Goal: Information Seeking & Learning: Learn about a topic

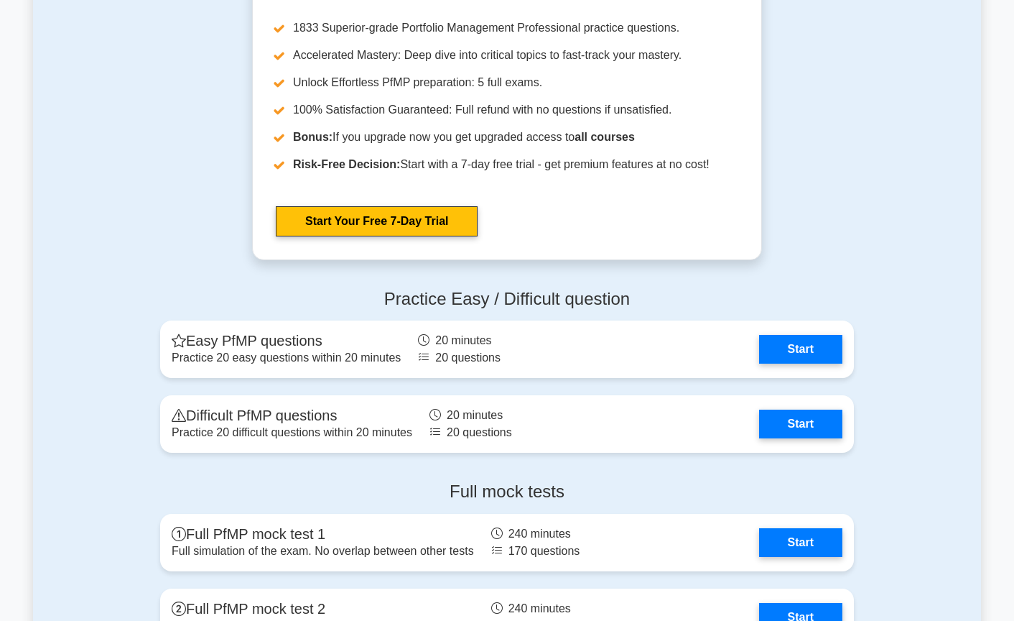
scroll to position [1365, 0]
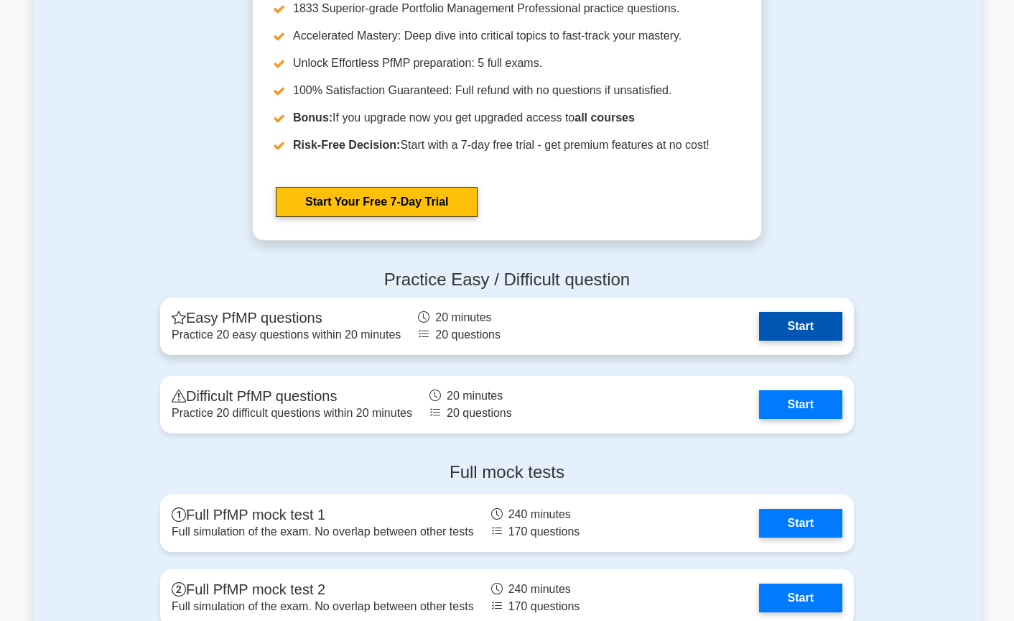
click at [774, 317] on link "Start" at bounding box center [800, 326] width 83 height 29
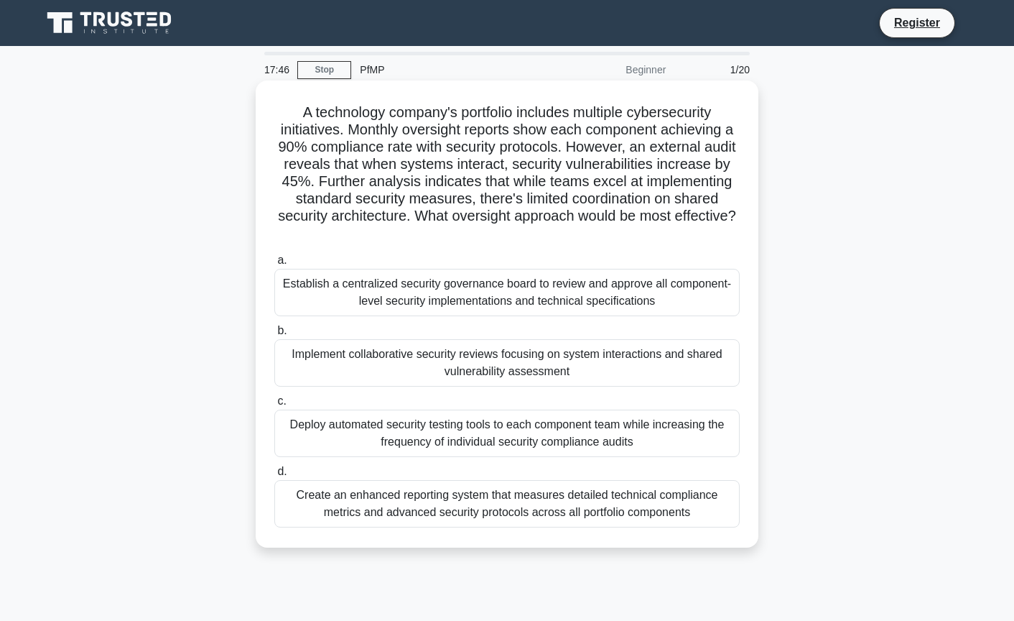
click at [528, 359] on div "Implement collaborative security reviews focusing on system interactions and sh…" at bounding box center [506, 362] width 465 height 47
click at [274, 335] on input "b. Implement collaborative security reviews focusing on system interactions and…" at bounding box center [274, 330] width 0 height 9
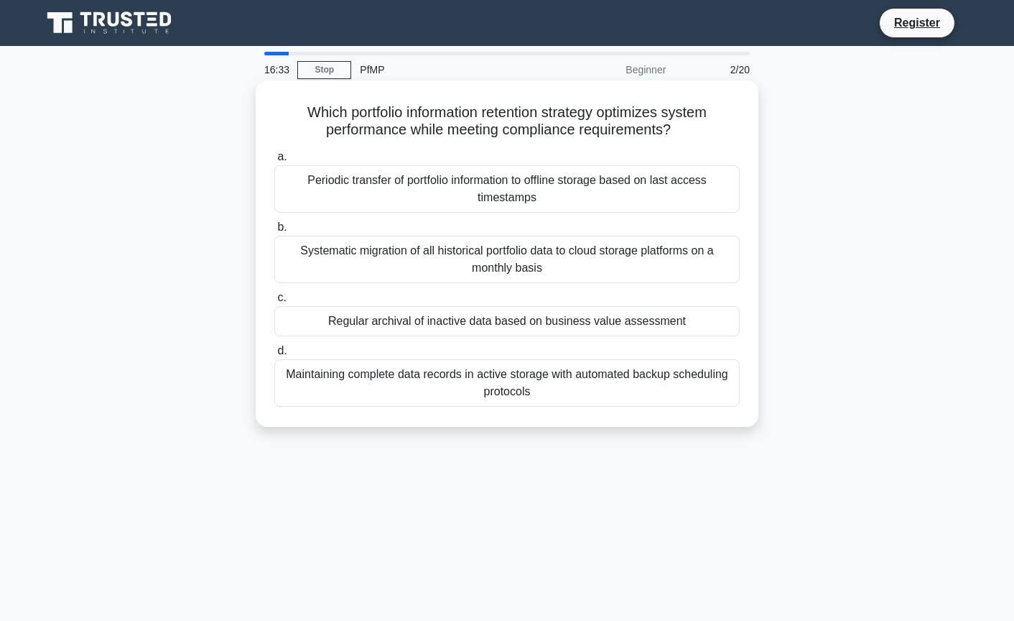
click at [578, 325] on div "Regular archival of inactive data based on business value assessment" at bounding box center [506, 321] width 465 height 30
click at [274, 302] on input "c. Regular archival of inactive data based on business value assessment" at bounding box center [274, 297] width 0 height 9
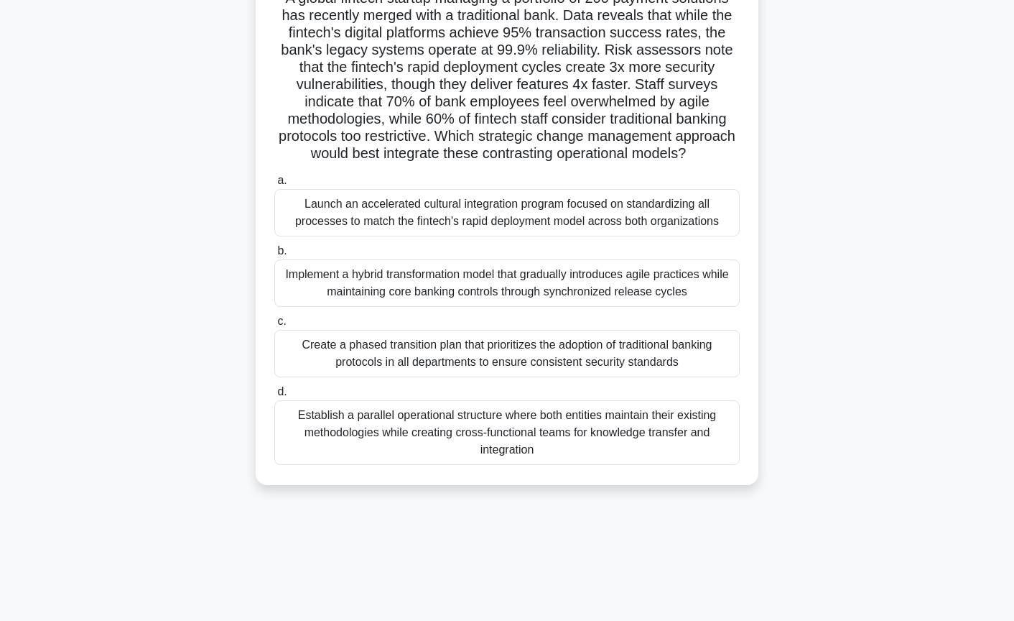
scroll to position [144, 0]
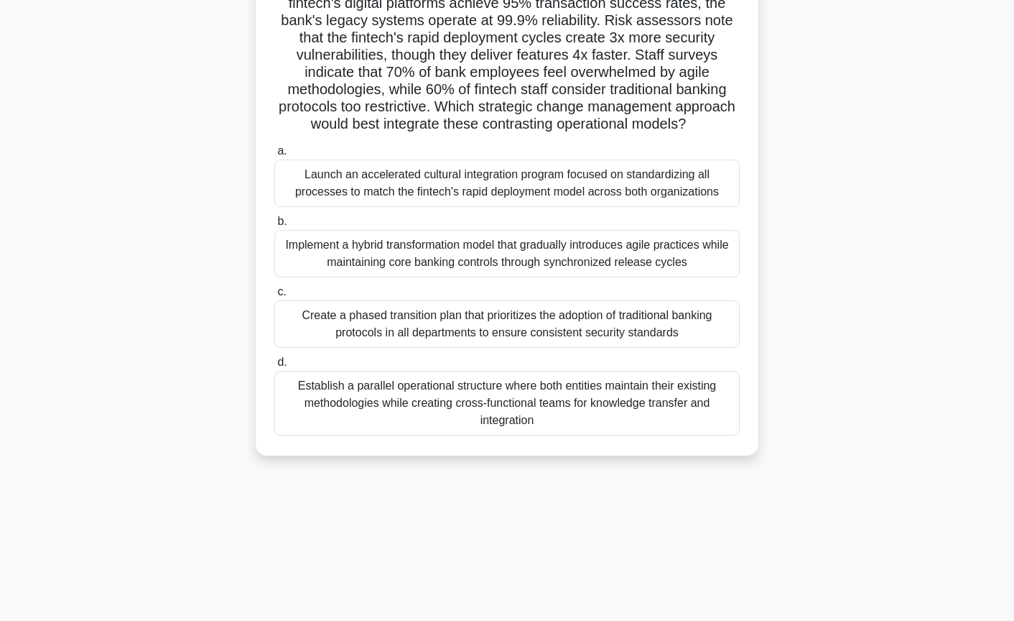
click at [593, 427] on div "Establish a parallel operational structure where both entities maintain their e…" at bounding box center [506, 403] width 465 height 65
click at [274, 367] on input "d. Establish a parallel operational structure where both entities maintain thei…" at bounding box center [274, 362] width 0 height 9
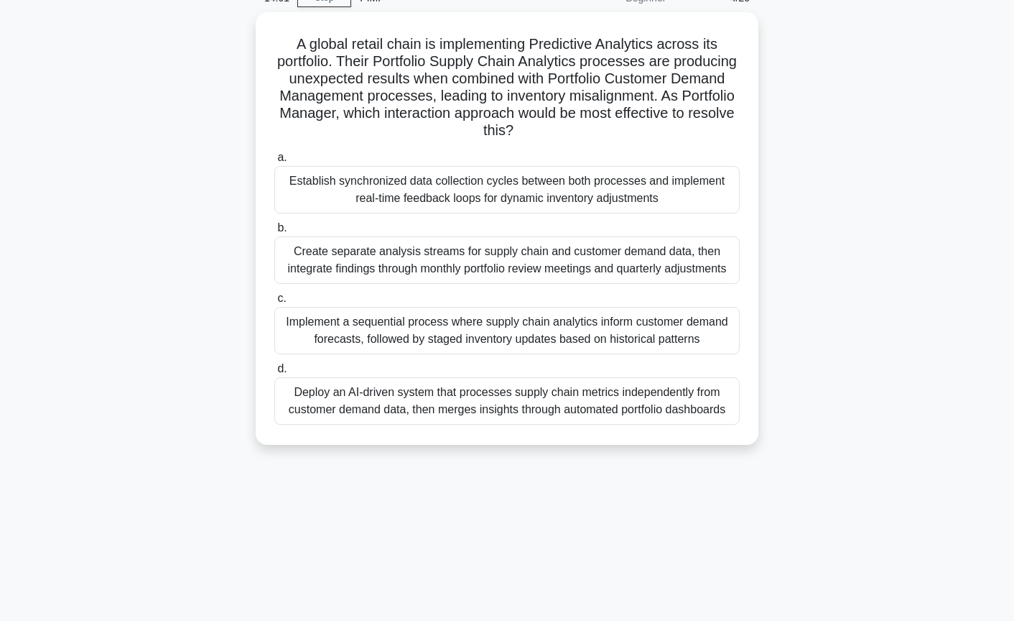
scroll to position [0, 0]
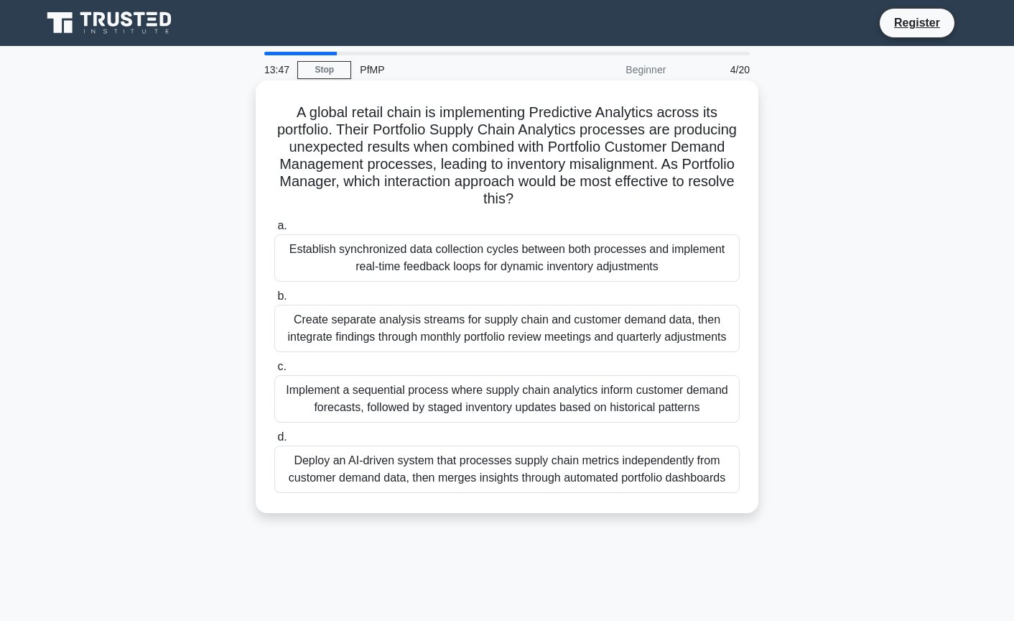
click at [565, 262] on div "Establish synchronized data collection cycles between both processes and implem…" at bounding box center [506, 257] width 465 height 47
click at [274, 231] on input "a. Establish synchronized data collection cycles between both processes and imp…" at bounding box center [274, 225] width 0 height 9
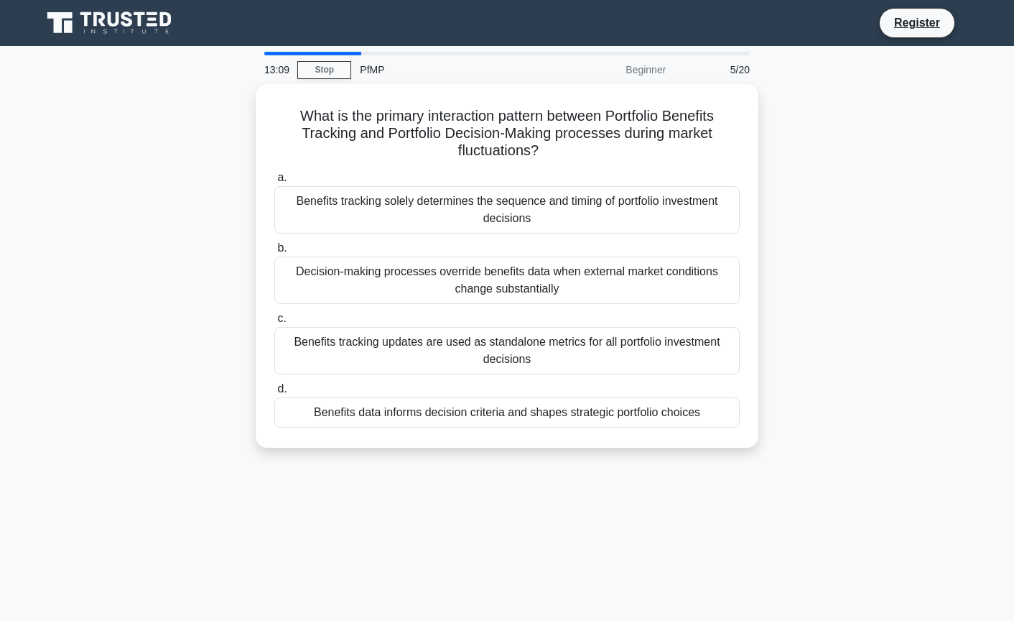
click at [161, 387] on div "What is the primary interaction pattern between Portfolio Benefits Tracking and…" at bounding box center [507, 274] width 948 height 381
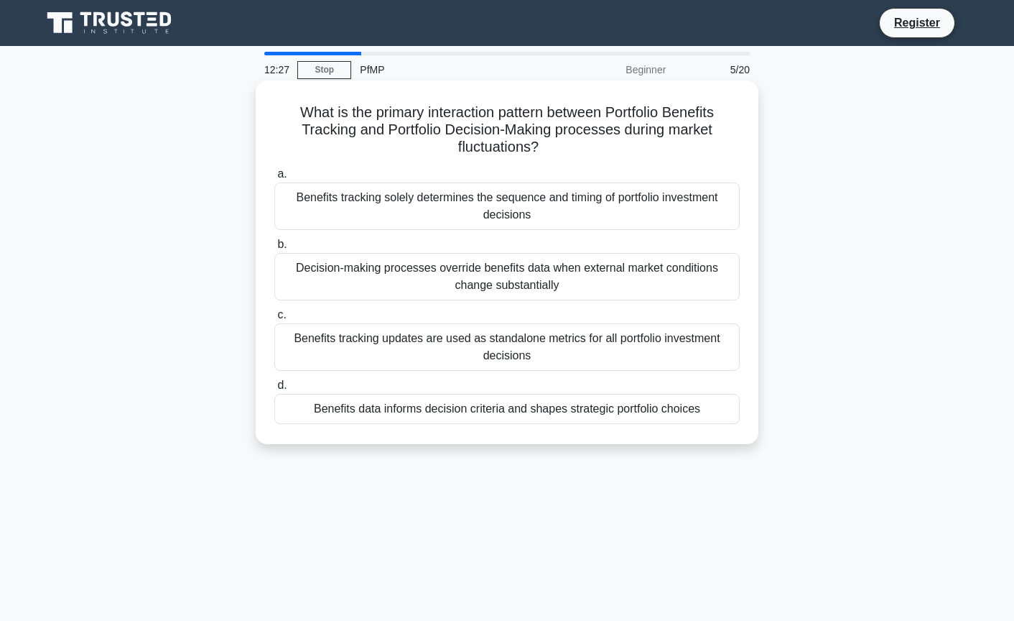
click at [638, 285] on div "Decision-making processes override benefits data when external market condition…" at bounding box center [506, 276] width 465 height 47
click at [274, 249] on input "b. Decision-making processes override benefits data when external market condit…" at bounding box center [274, 244] width 0 height 9
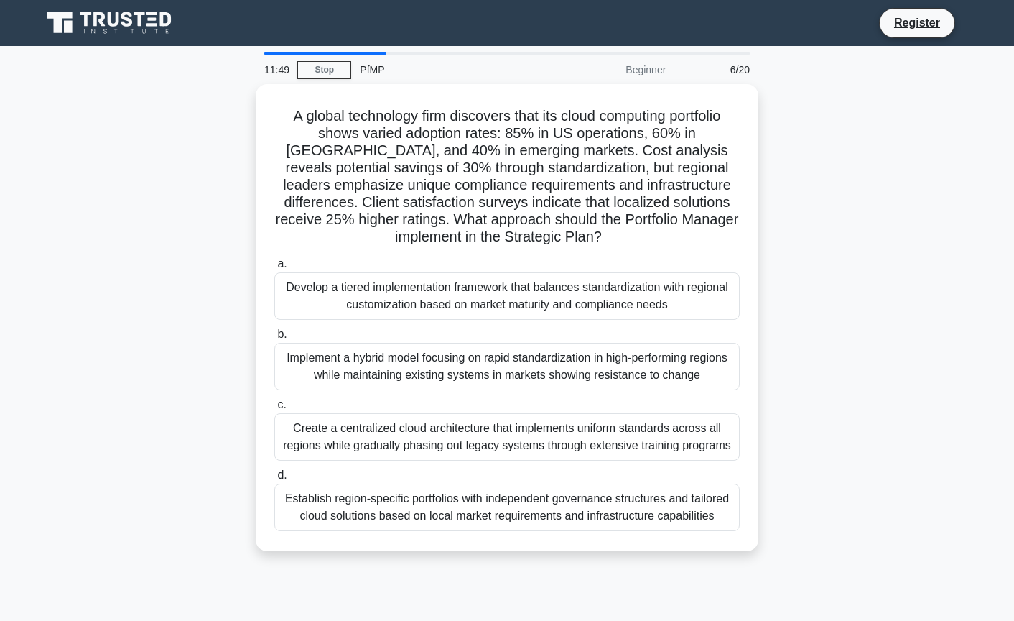
scroll to position [72, 0]
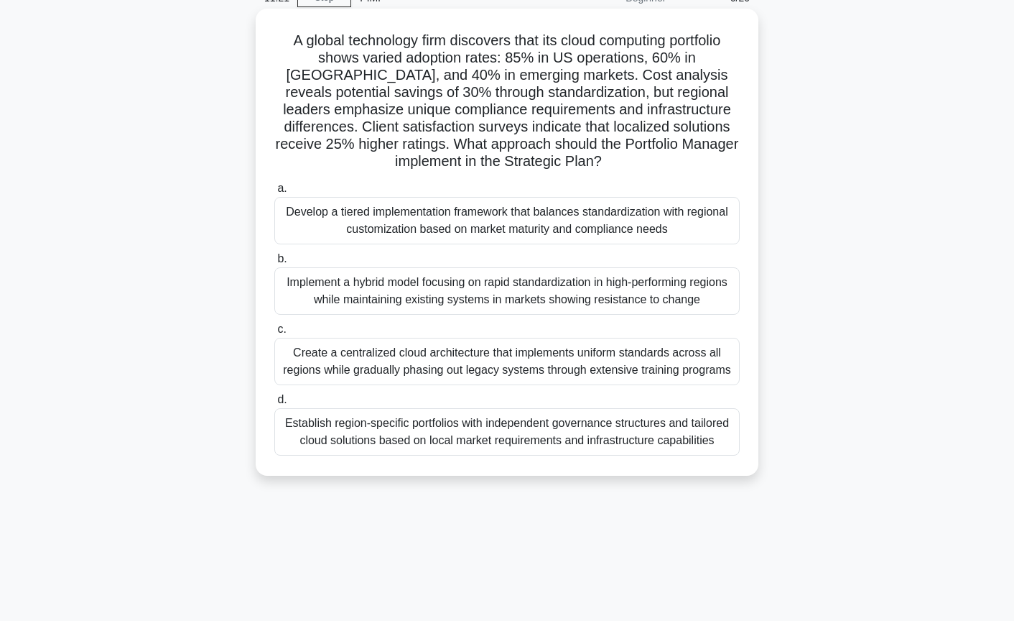
click at [653, 222] on div "Develop a tiered implementation framework that balances standardization with re…" at bounding box center [506, 220] width 465 height 47
click at [274, 193] on input "a. Develop a tiered implementation framework that balances standardization with…" at bounding box center [274, 188] width 0 height 9
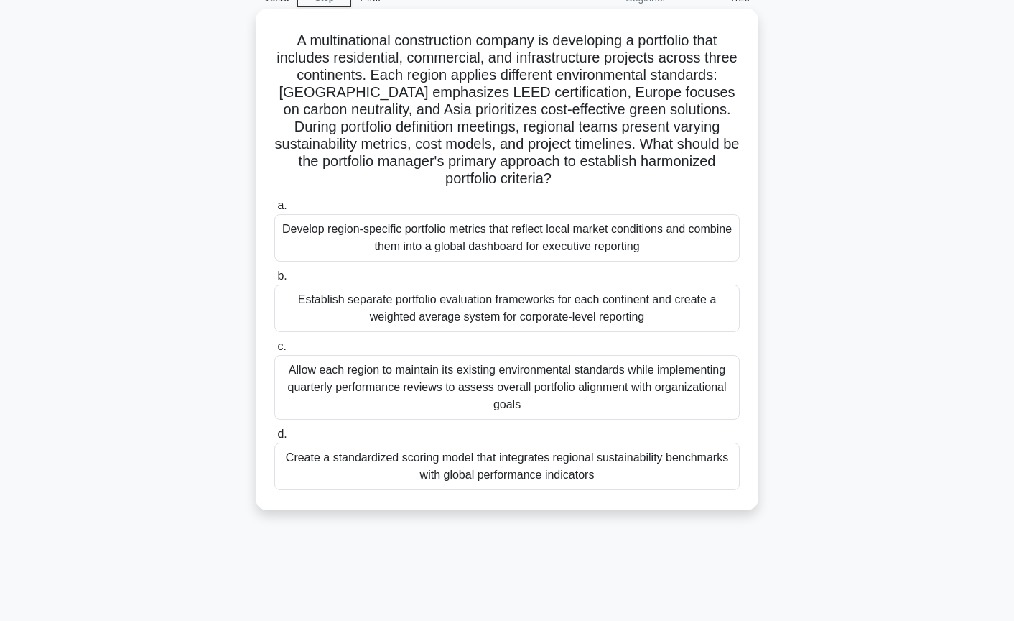
click at [602, 402] on div "Allow each region to maintain its existing environmental standards while implem…" at bounding box center [506, 387] width 465 height 65
click at [274, 351] on input "c. Allow each region to maintain its existing environmental standards while imp…" at bounding box center [274, 346] width 0 height 9
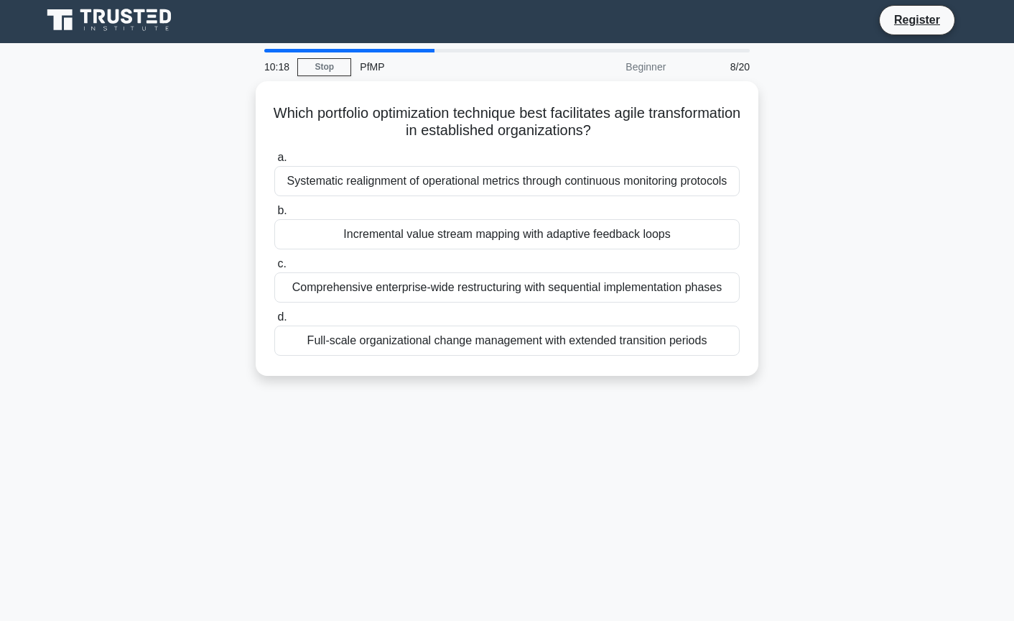
scroll to position [0, 0]
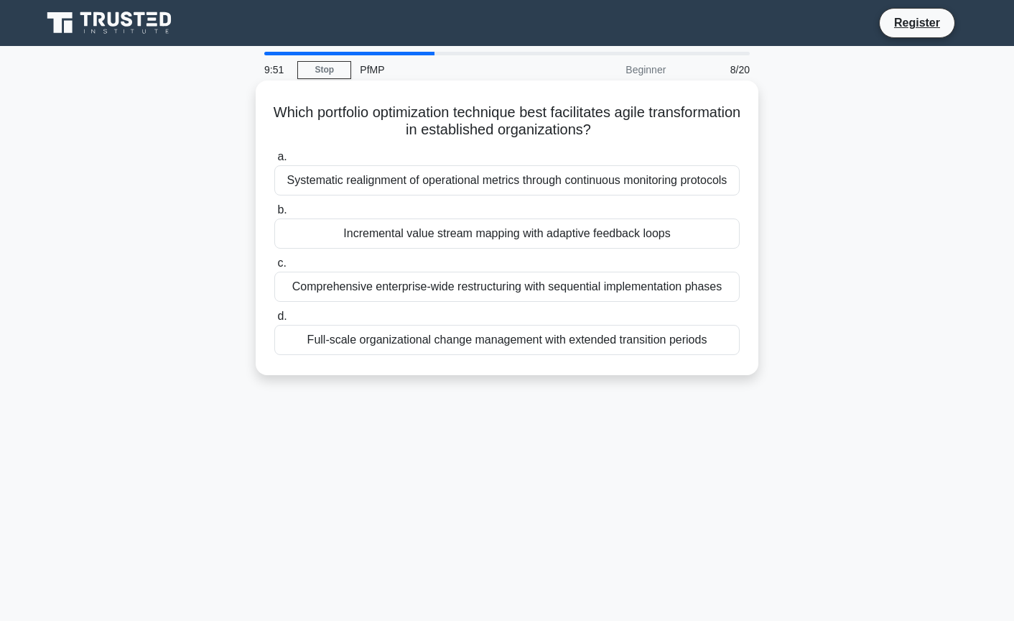
click at [465, 238] on div "Incremental value stream mapping with adaptive feedback loops" at bounding box center [506, 233] width 465 height 30
click at [274, 215] on input "b. Incremental value stream mapping with adaptive feedback loops" at bounding box center [274, 209] width 0 height 9
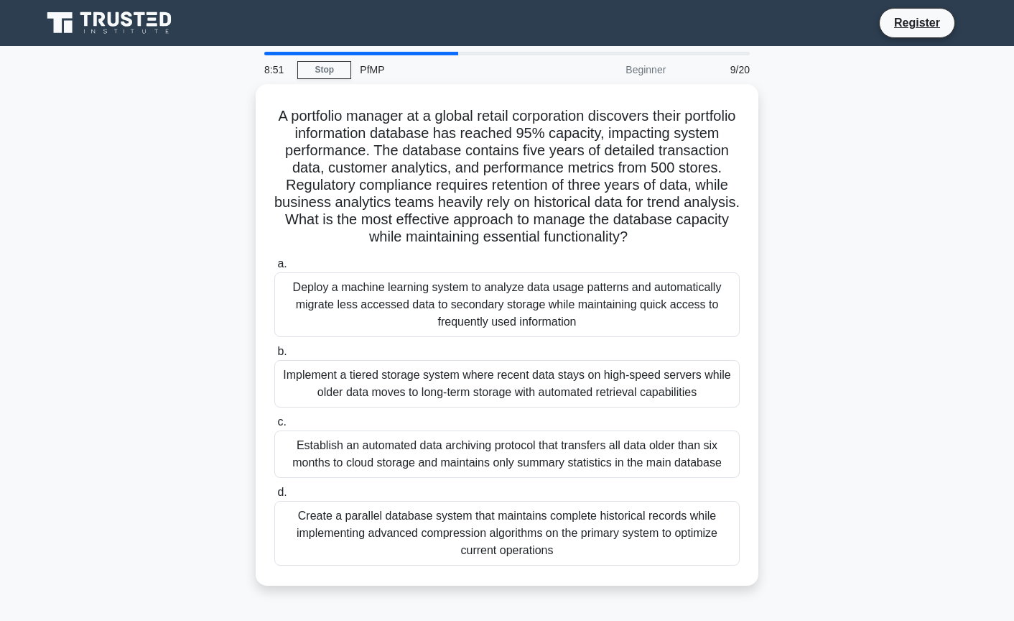
scroll to position [72, 0]
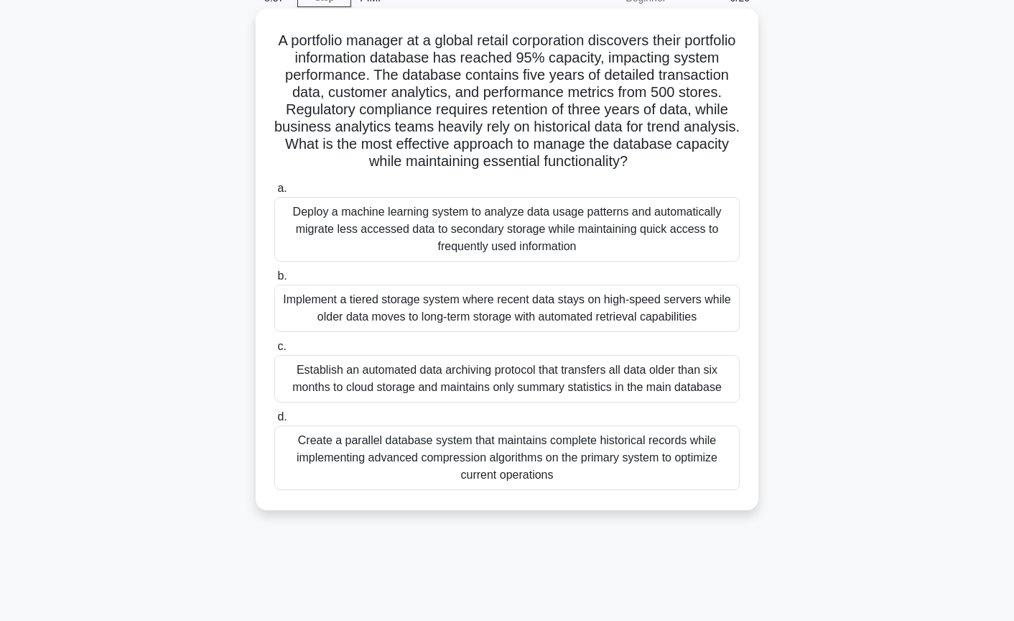
click at [588, 320] on div "Implement a tiered storage system where recent data stays on high-speed servers…" at bounding box center [506, 307] width 465 height 47
click at [274, 281] on input "b. Implement a tiered storage system where recent data stays on high-speed serv…" at bounding box center [274, 276] width 0 height 9
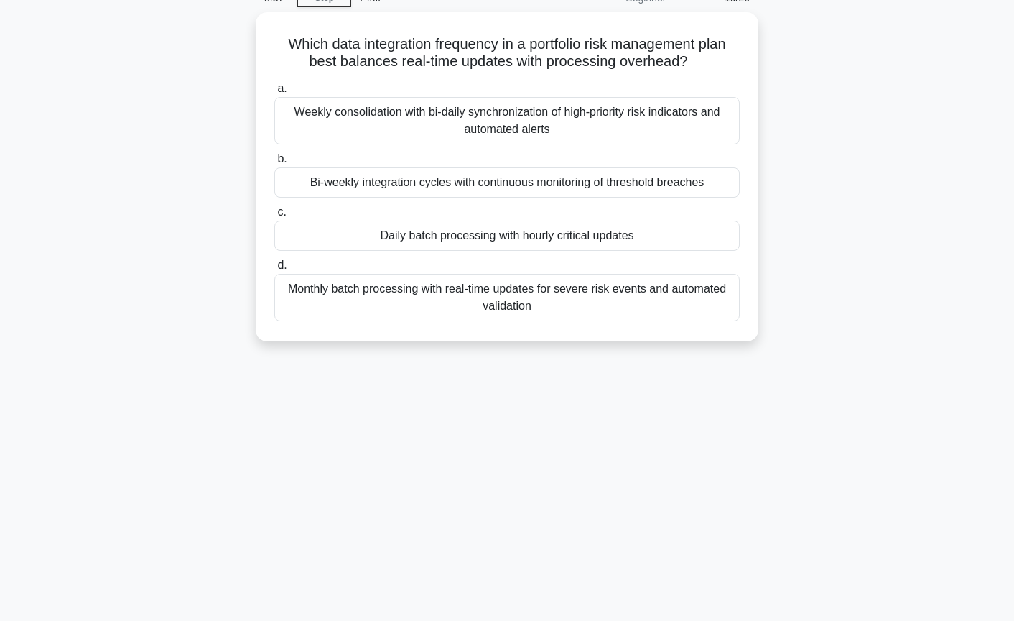
scroll to position [0, 0]
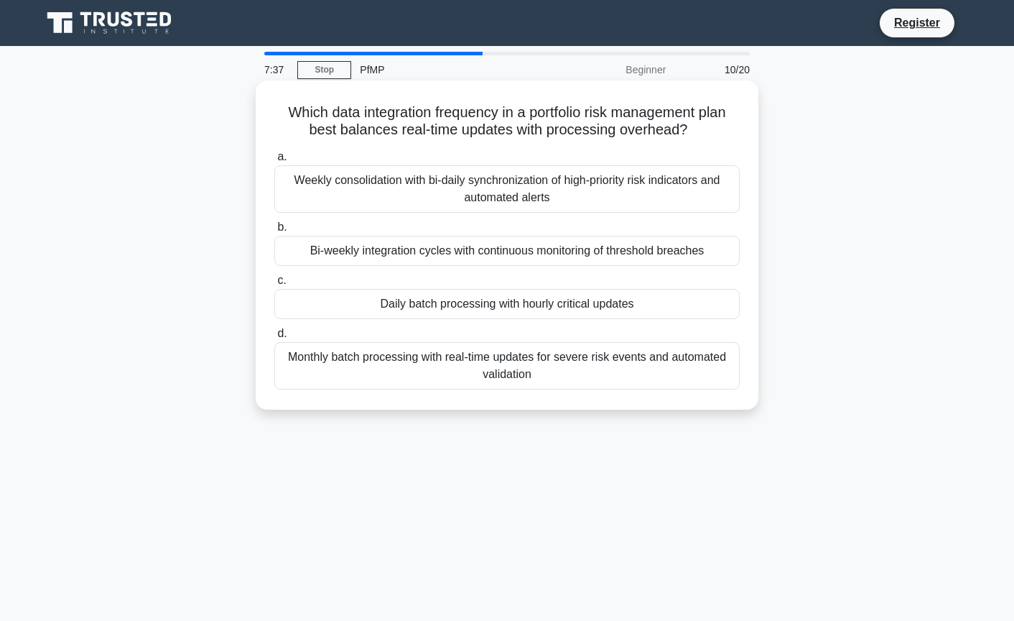
click at [646, 183] on div "Weekly consolidation with bi-daily synchronization of high-priority risk indica…" at bounding box center [506, 188] width 465 height 47
click at [274, 162] on input "a. Weekly consolidation with bi-daily synchronization of high-priority risk ind…" at bounding box center [274, 156] width 0 height 9
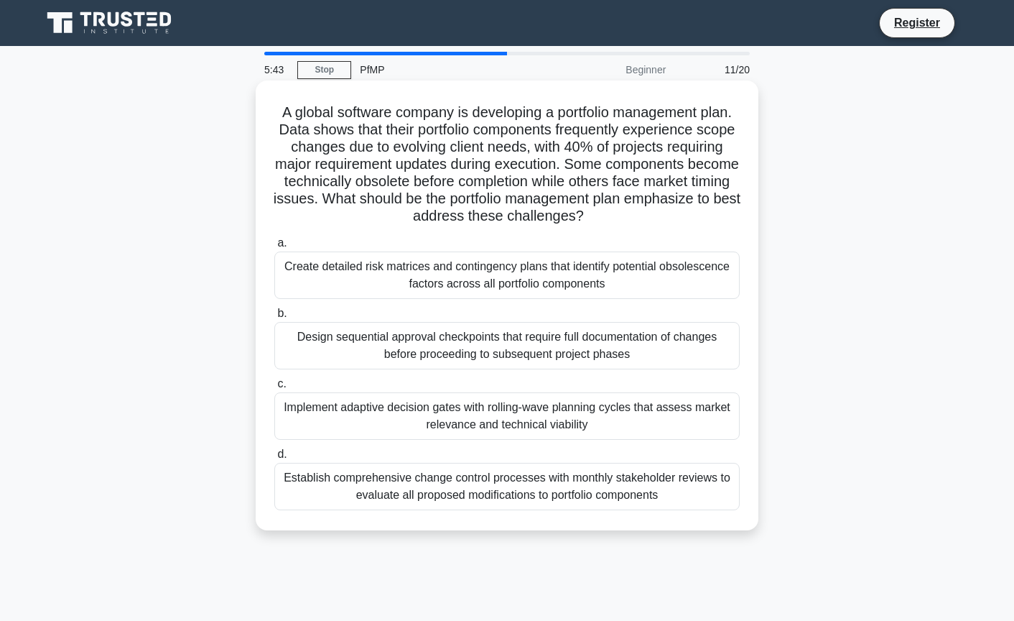
click at [604, 407] on div "Implement adaptive decision gates with rolling-wave planning cycles that assess…" at bounding box center [506, 415] width 465 height 47
click at [274, 389] on input "c. Implement adaptive decision gates with rolling-wave planning cycles that ass…" at bounding box center [274, 383] width 0 height 9
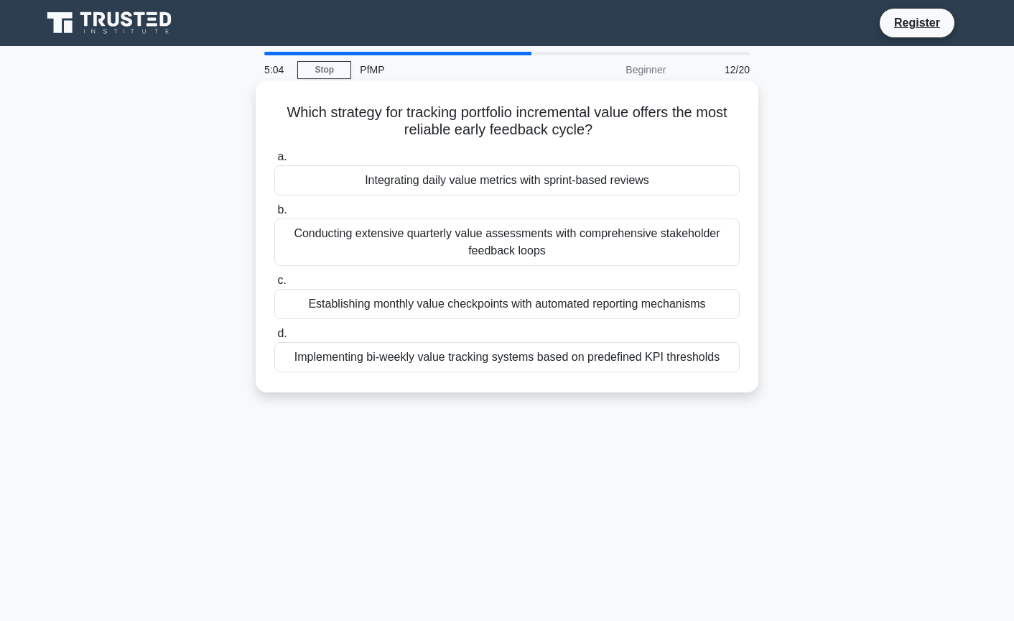
click at [549, 179] on div "Integrating daily value metrics with sprint-based reviews" at bounding box center [506, 180] width 465 height 30
click at [274, 162] on input "a. Integrating daily value metrics with sprint-based reviews" at bounding box center [274, 156] width 0 height 9
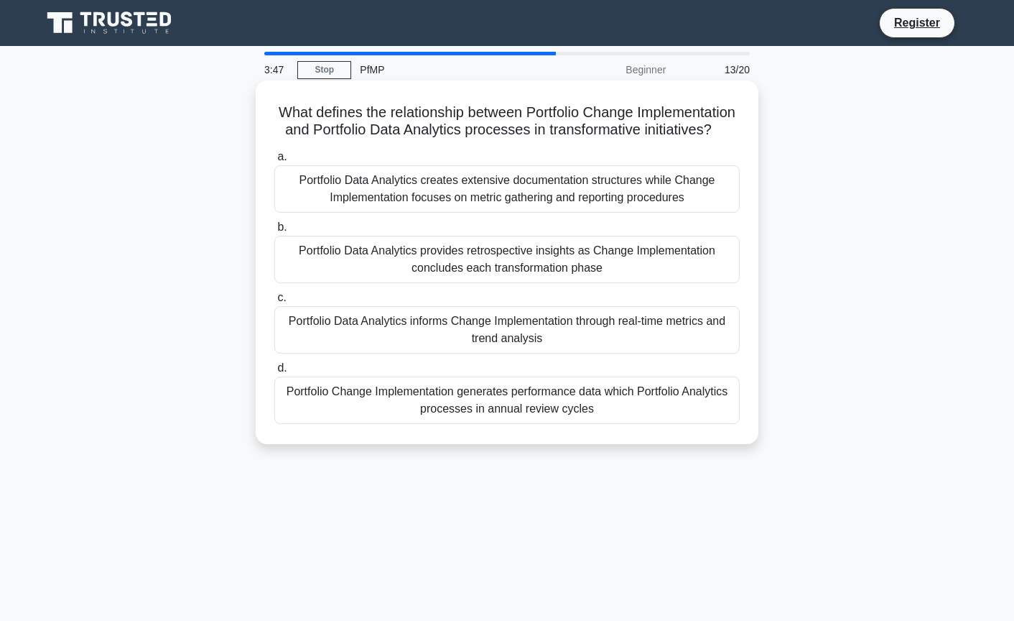
drag, startPoint x: 594, startPoint y: 147, endPoint x: 324, endPoint y: 105, distance: 273.4
click at [324, 105] on h5 "What defines the relationship between Portfolio Change Implementation and Portf…" at bounding box center [507, 121] width 468 height 36
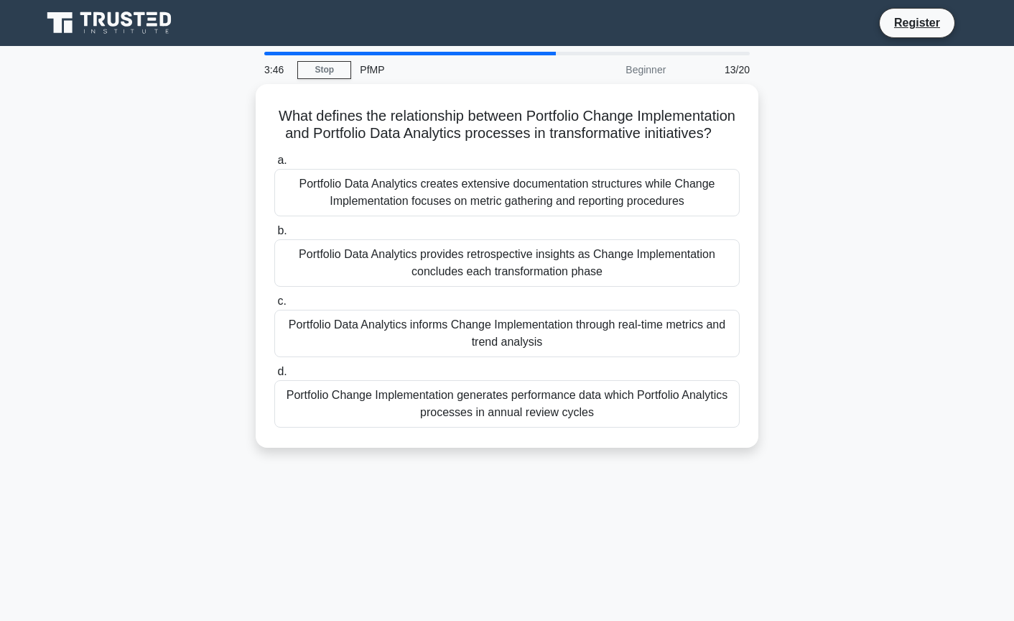
copy h5 "What defines the relationship between Portfolio Change Implementation and Portf…"
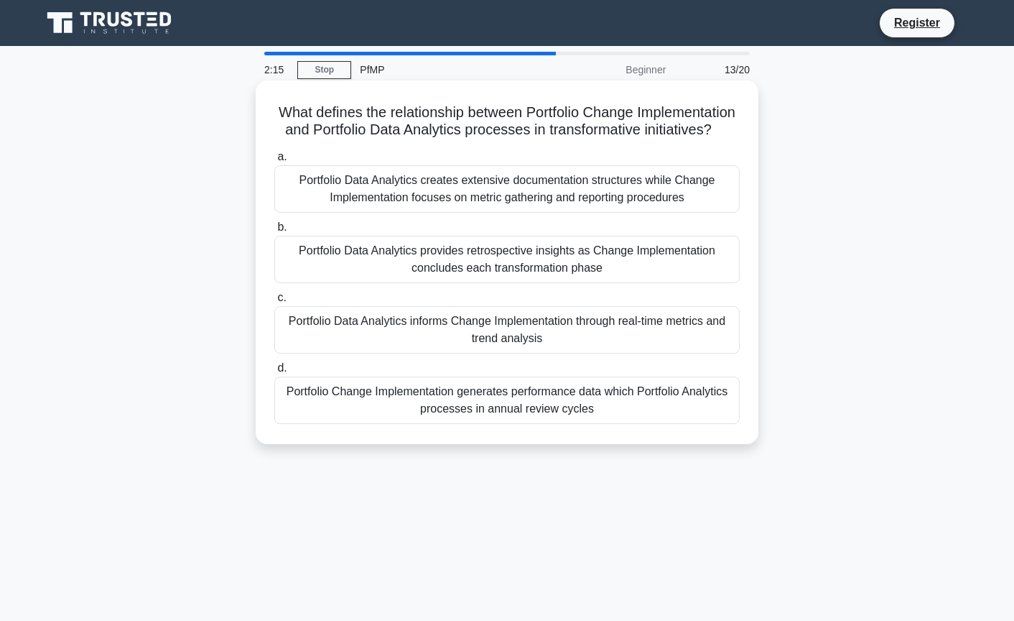
click at [610, 350] on div "Portfolio Data Analytics informs Change Implementation through real-time metric…" at bounding box center [506, 329] width 465 height 47
click at [274, 302] on input "c. Portfolio Data Analytics informs Change Implementation through real-time met…" at bounding box center [274, 297] width 0 height 9
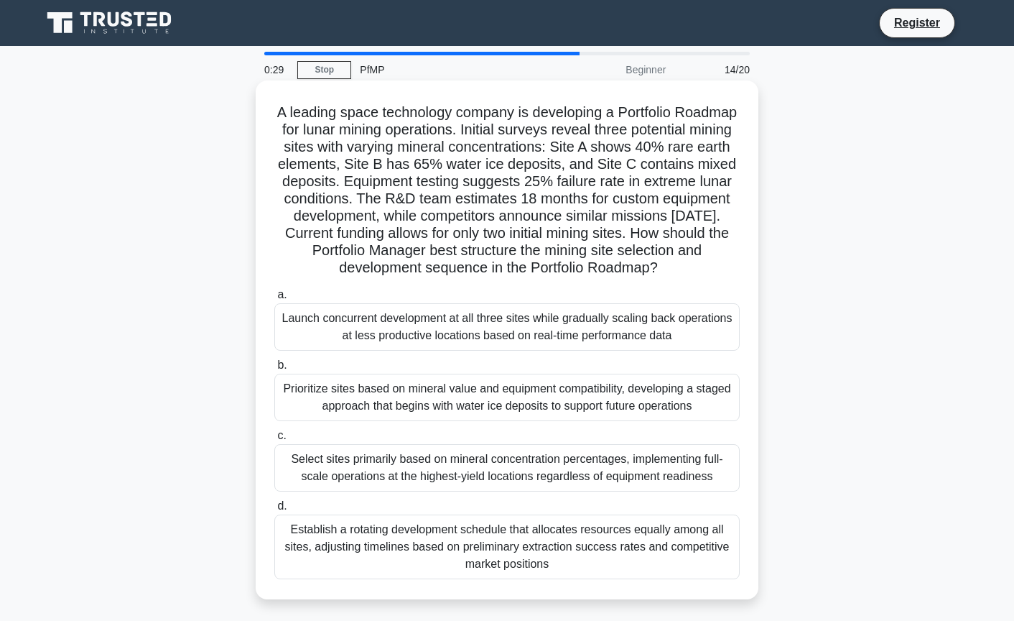
click at [463, 342] on div "Launch concurrent development at all three sites while gradually scaling back o…" at bounding box center [506, 326] width 465 height 47
click at [274, 300] on input "a. Launch concurrent development at all three sites while gradually scaling bac…" at bounding box center [274, 294] width 0 height 9
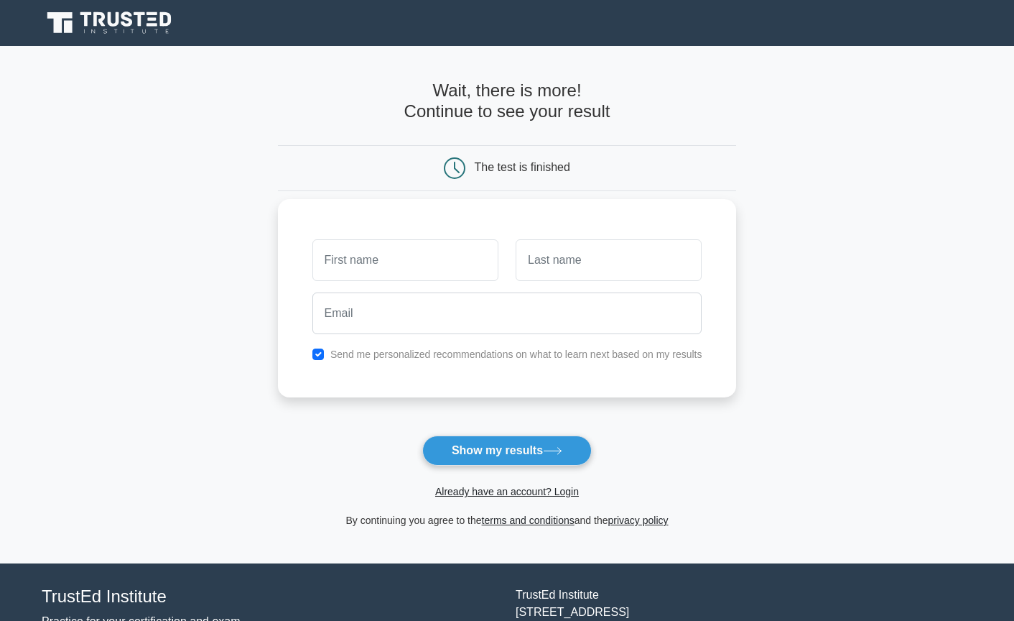
click at [460, 262] on input "text" at bounding box center [405, 260] width 186 height 42
type input "Albert"
click at [598, 277] on input "text" at bounding box center [609, 260] width 186 height 42
type input "Betit"
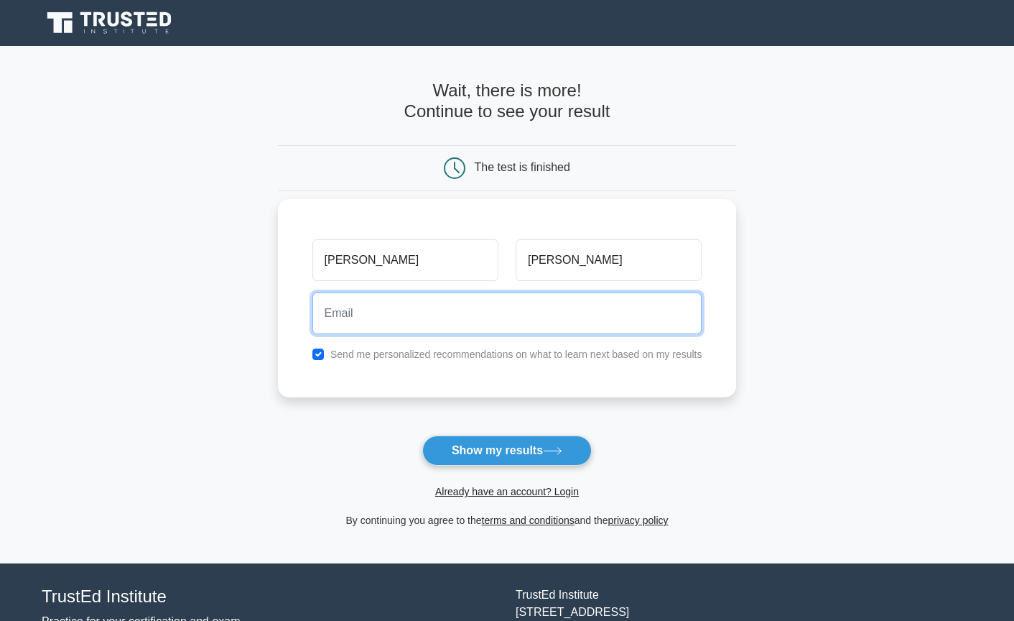
click at [472, 309] on input "email" at bounding box center [507, 313] width 390 height 42
type input "albert.betit@gmail.com"
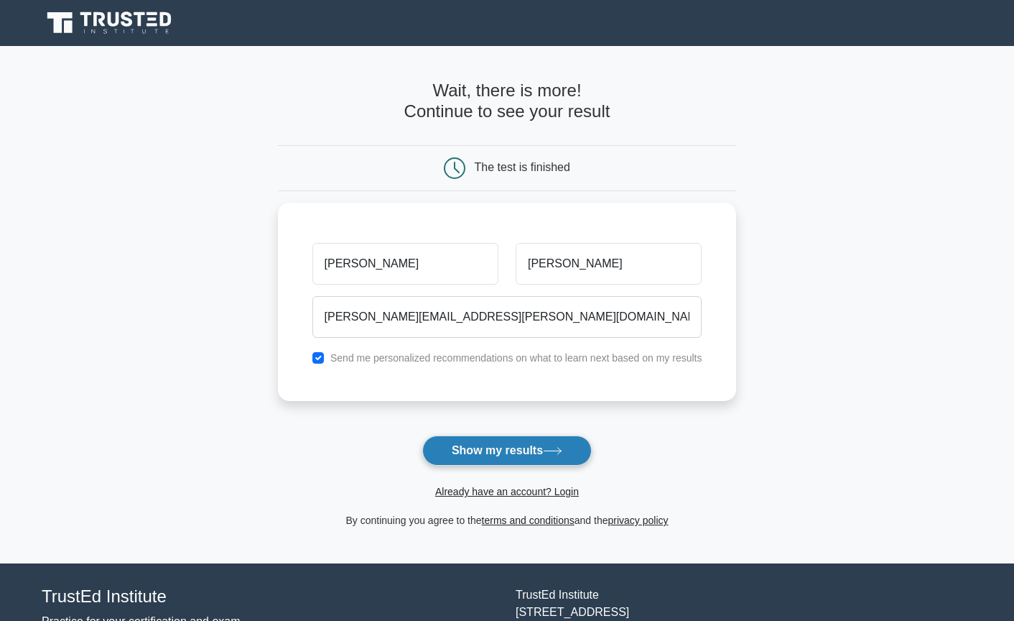
click at [486, 445] on button "Show my results" at bounding box center [507, 450] width 170 height 30
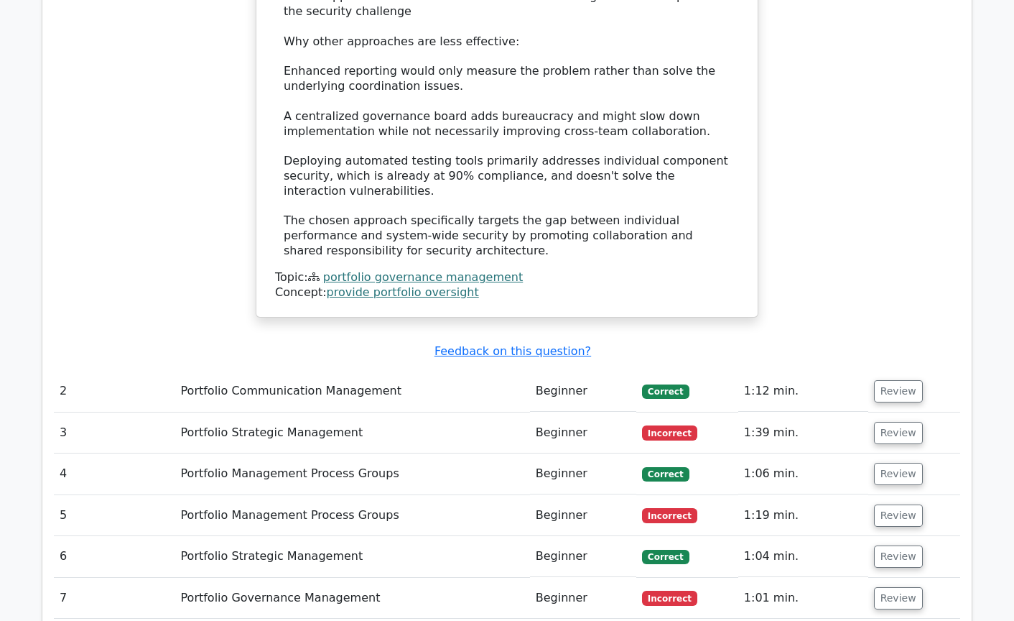
scroll to position [1868, 0]
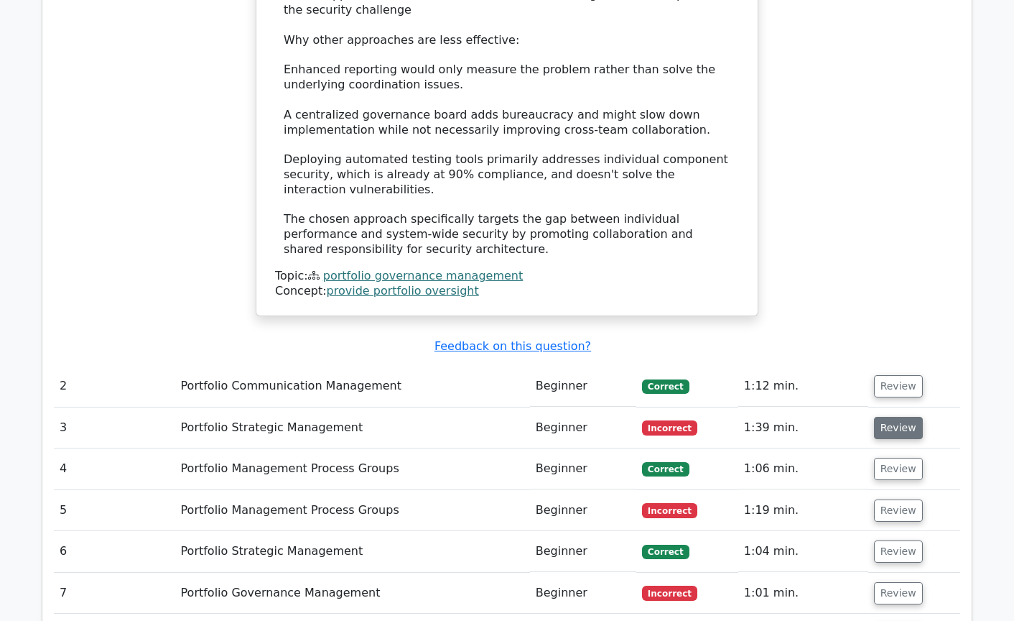
click at [885, 417] on button "Review" at bounding box center [898, 428] width 49 height 22
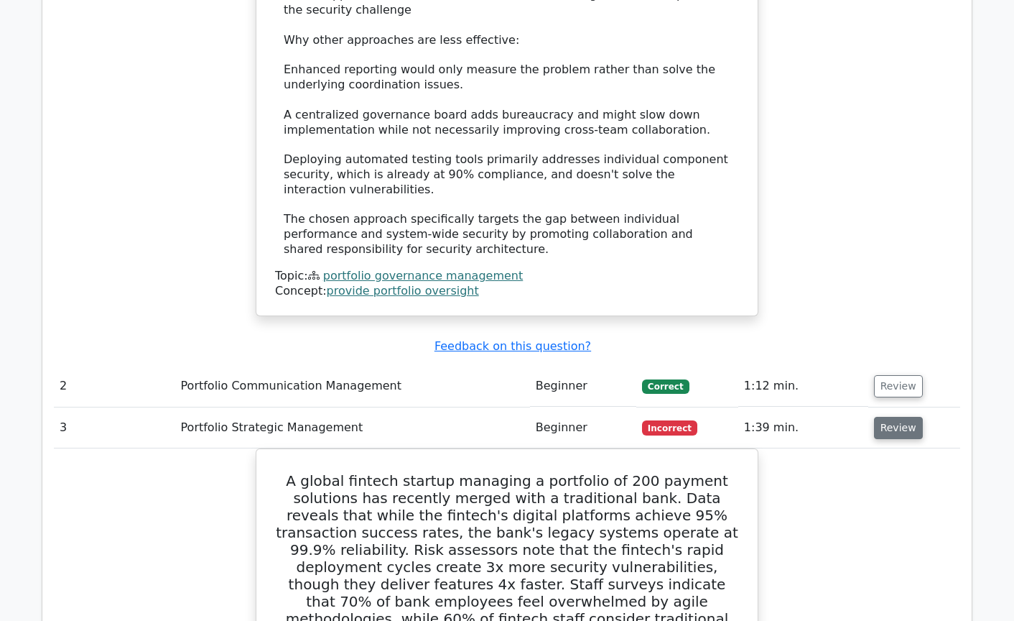
click at [899, 417] on button "Review" at bounding box center [898, 428] width 49 height 22
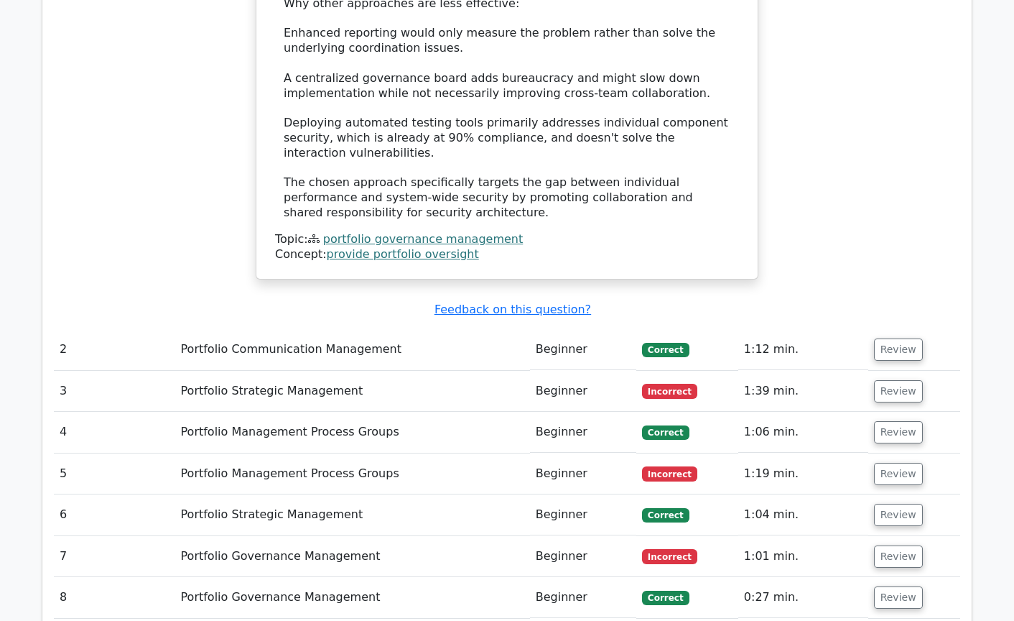
scroll to position [1939, 0]
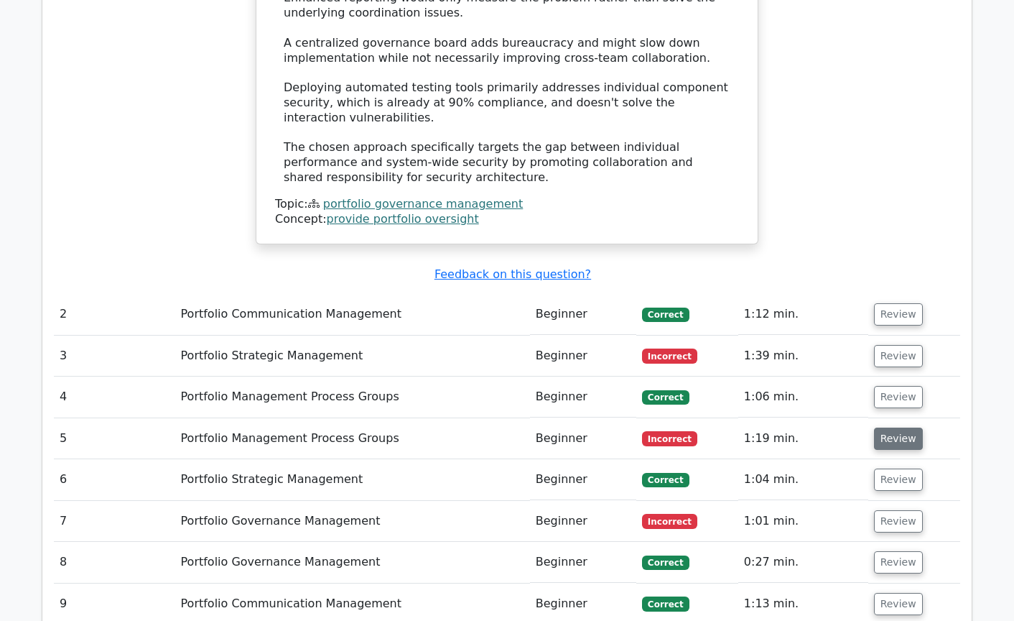
click at [886, 427] on button "Review" at bounding box center [898, 438] width 49 height 22
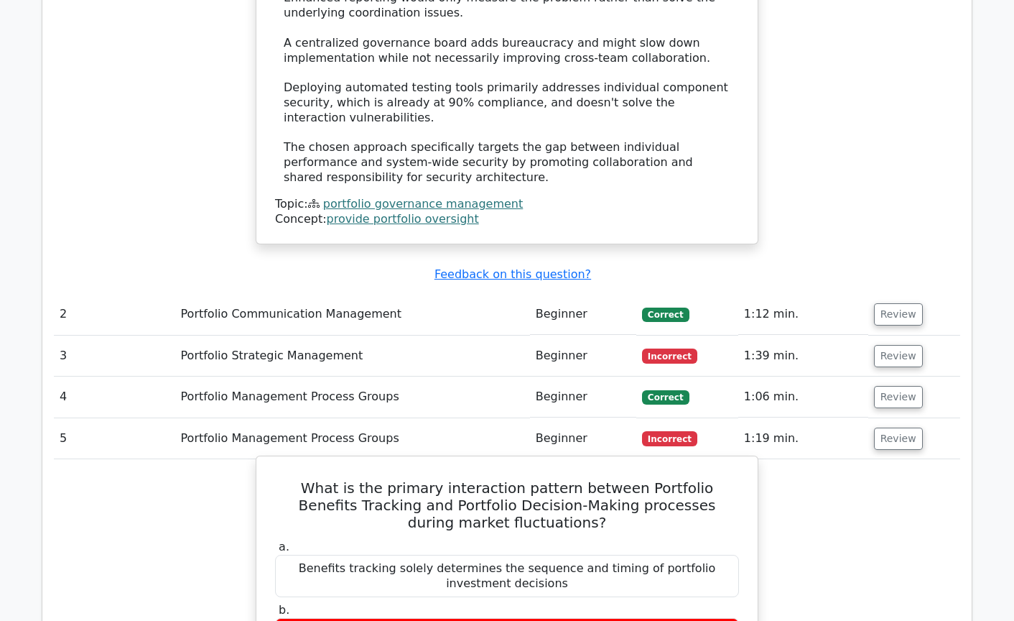
scroll to position [2011, 0]
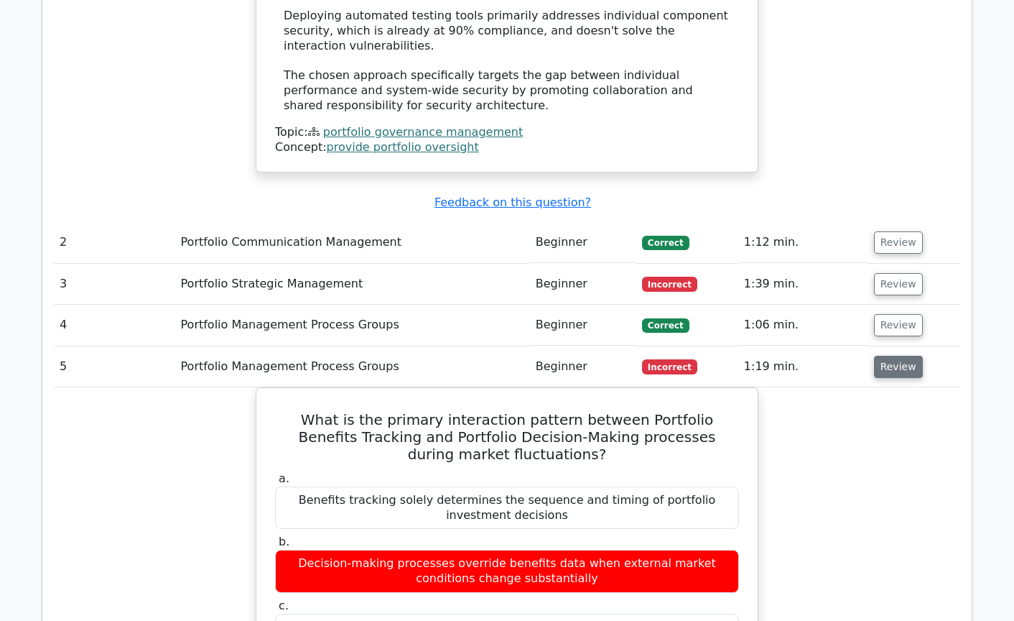
click at [899, 356] on button "Review" at bounding box center [898, 367] width 49 height 22
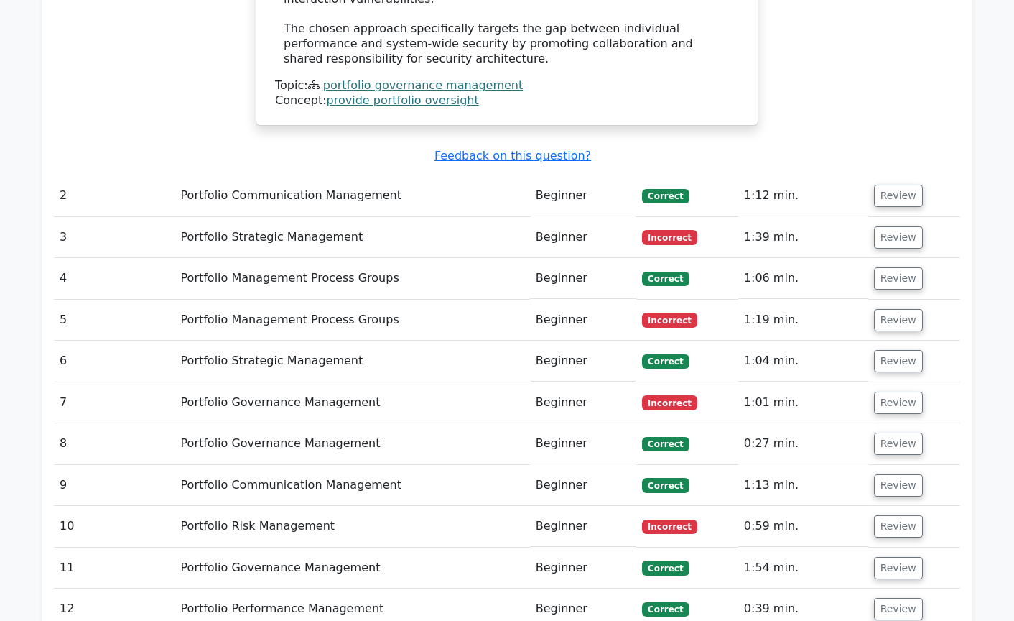
scroll to position [2083, 0]
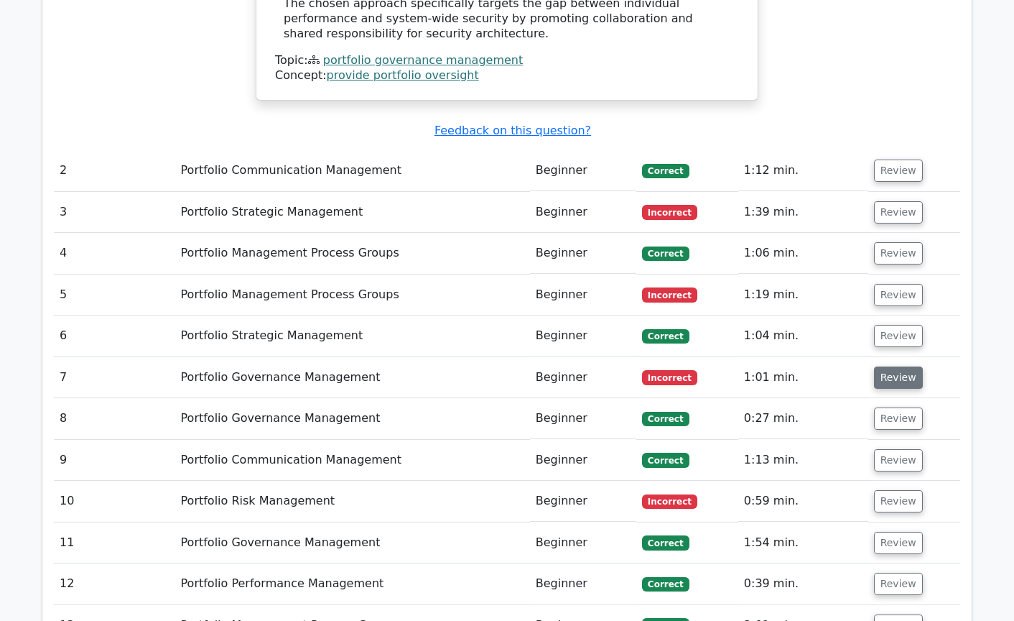
click at [898, 366] on button "Review" at bounding box center [898, 377] width 49 height 22
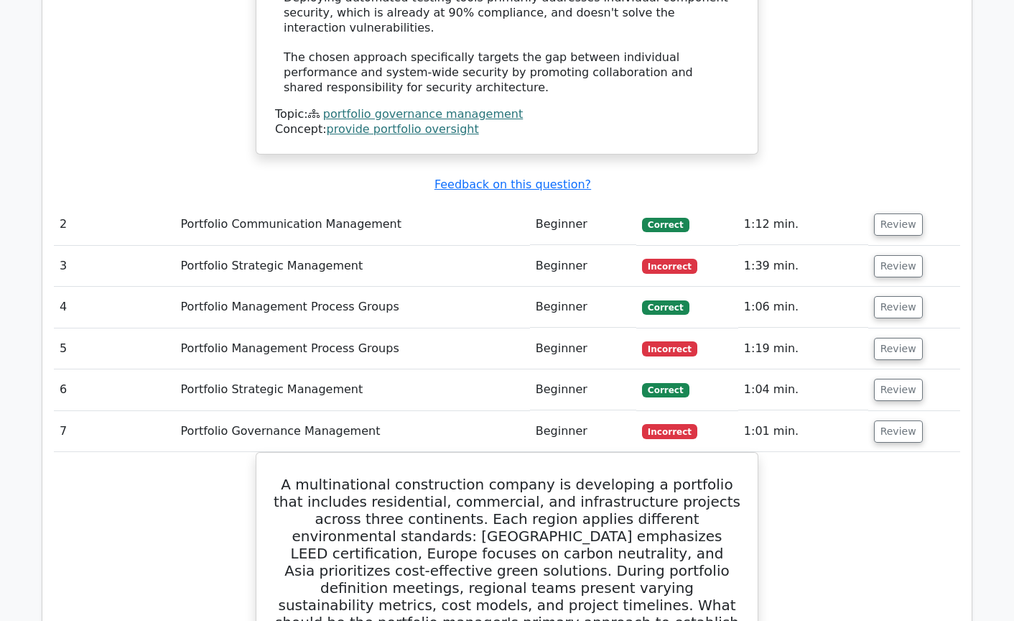
scroll to position [2011, 0]
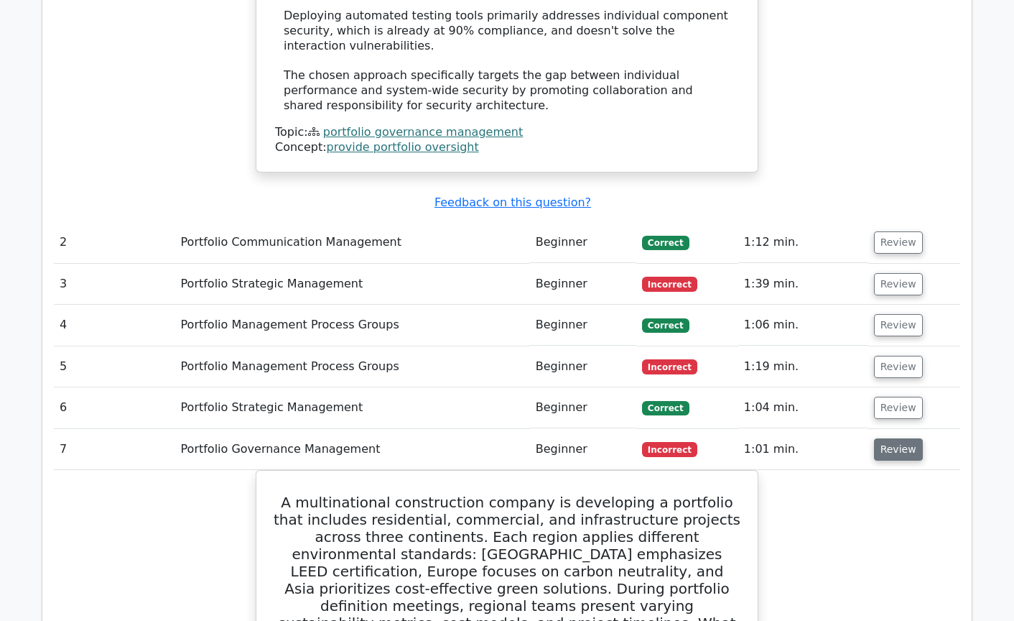
click at [894, 438] on button "Review" at bounding box center [898, 449] width 49 height 22
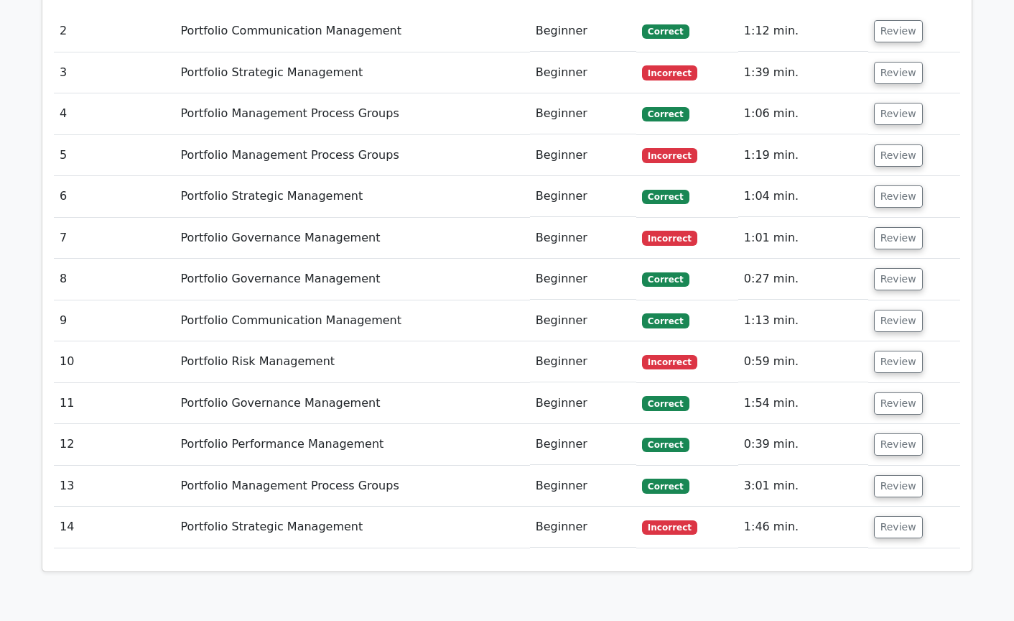
scroll to position [2227, 0]
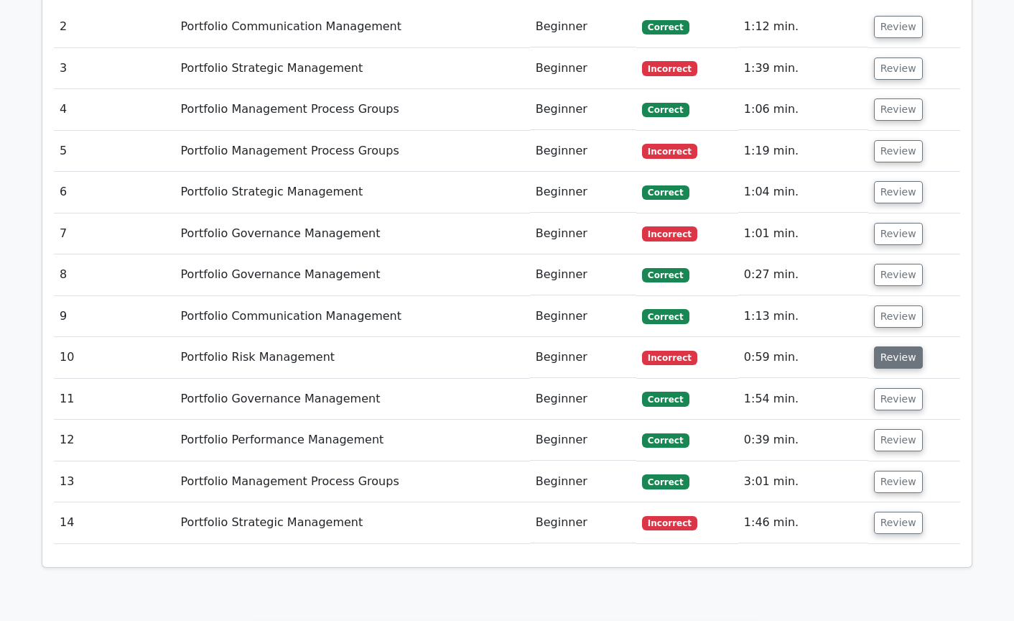
click at [900, 346] on button "Review" at bounding box center [898, 357] width 49 height 22
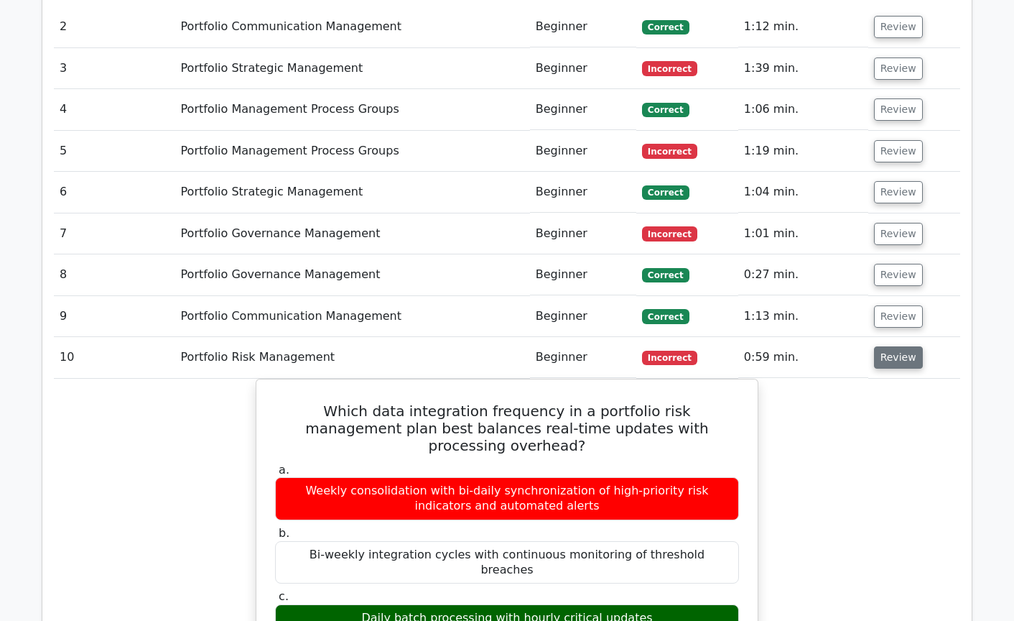
click at [892, 346] on button "Review" at bounding box center [898, 357] width 49 height 22
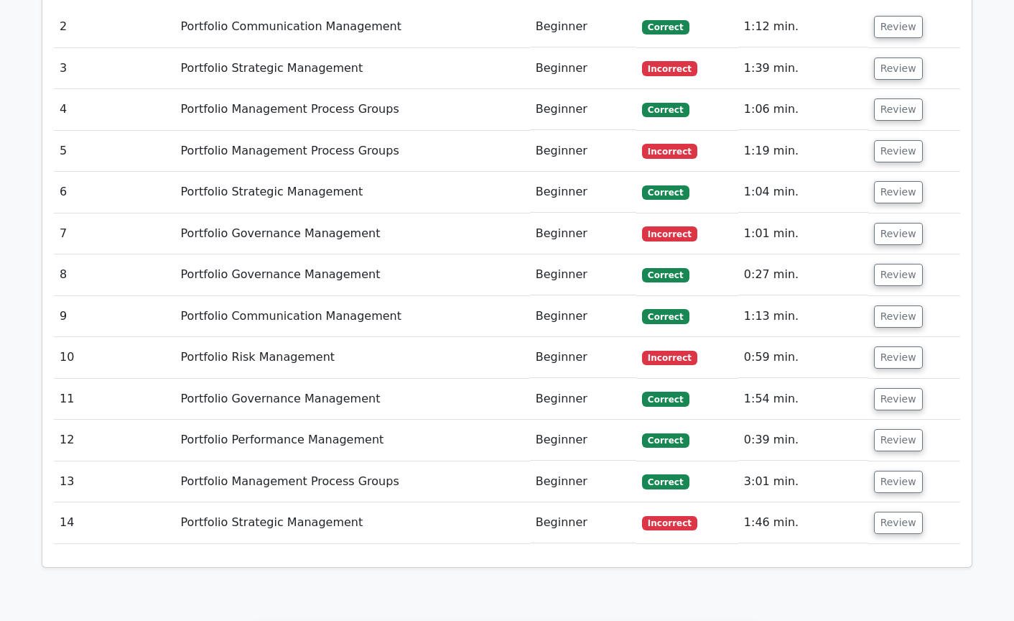
scroll to position [2298, 0]
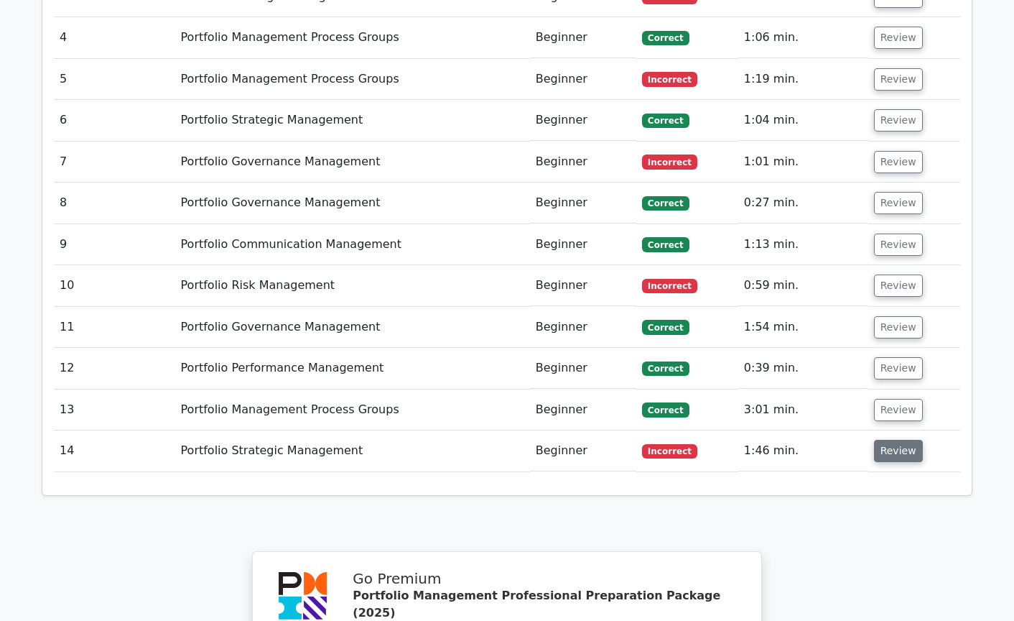
click at [897, 440] on button "Review" at bounding box center [898, 451] width 49 height 22
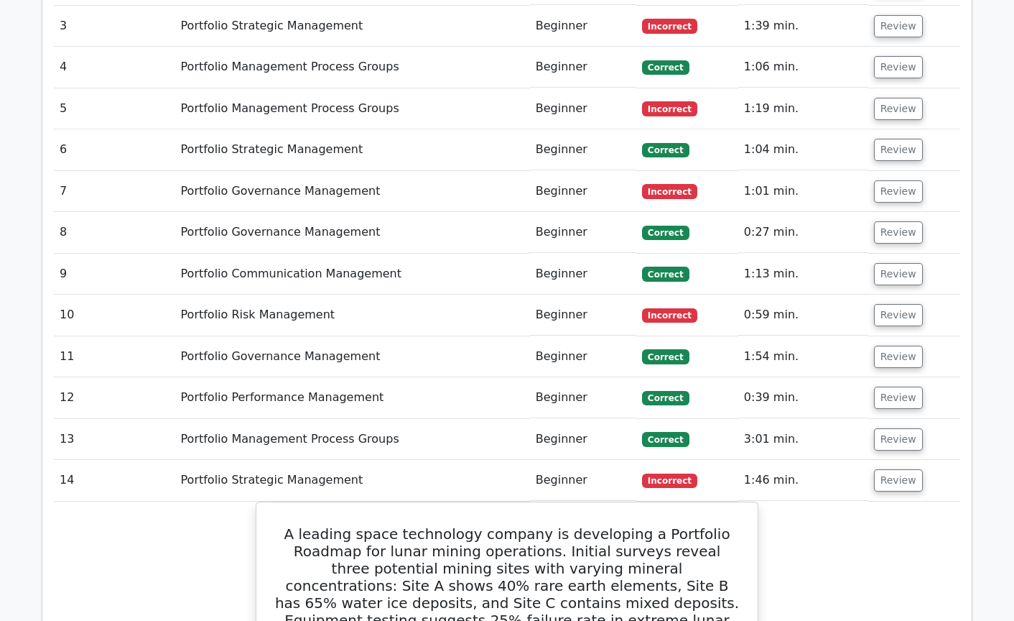
scroll to position [2155, 0]
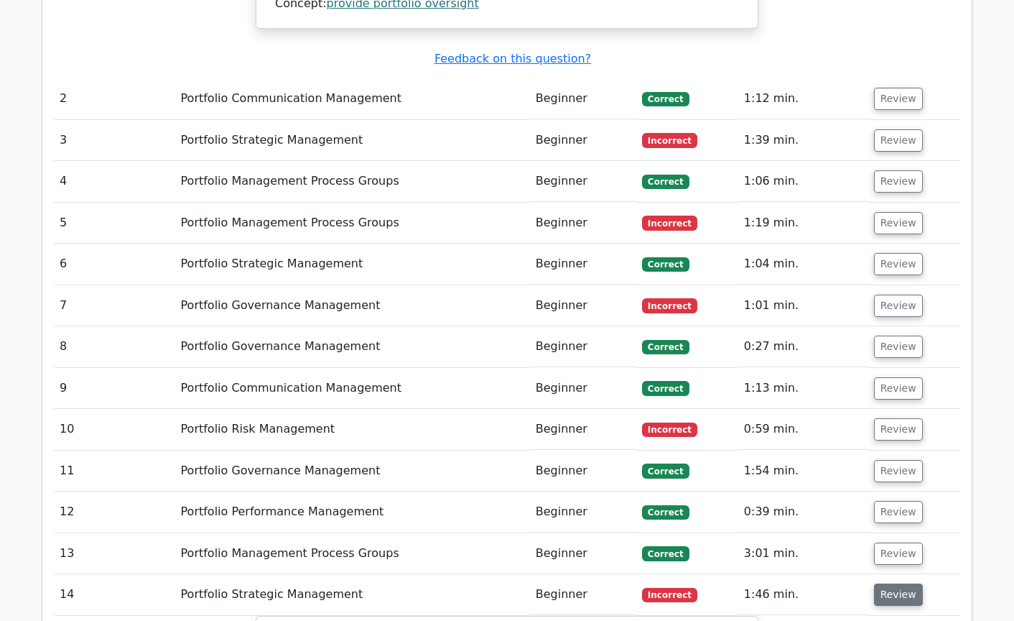
click at [883, 583] on button "Review" at bounding box center [898, 594] width 49 height 22
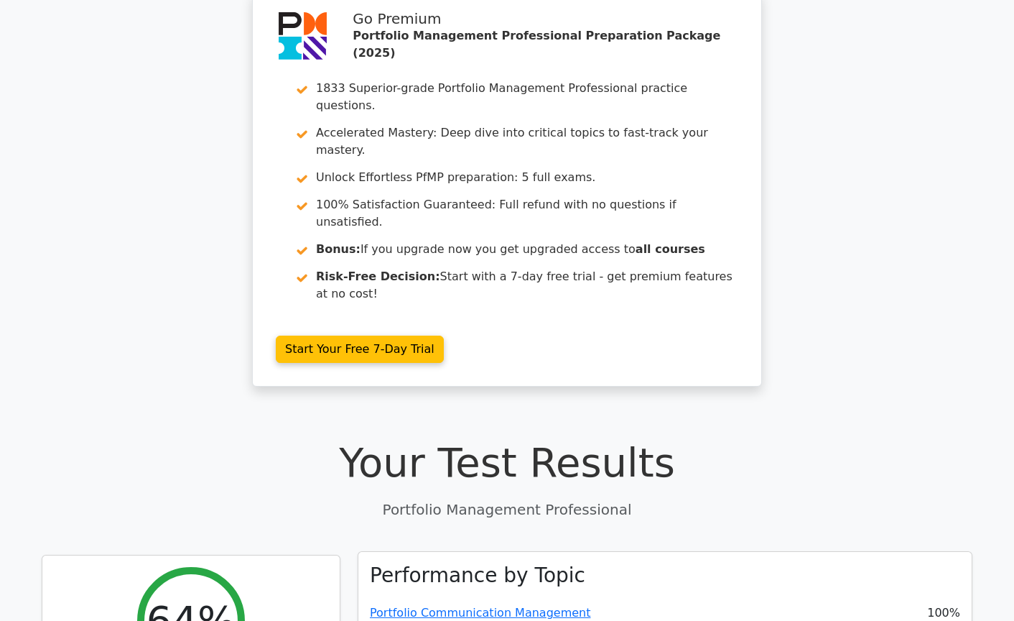
scroll to position [0, 0]
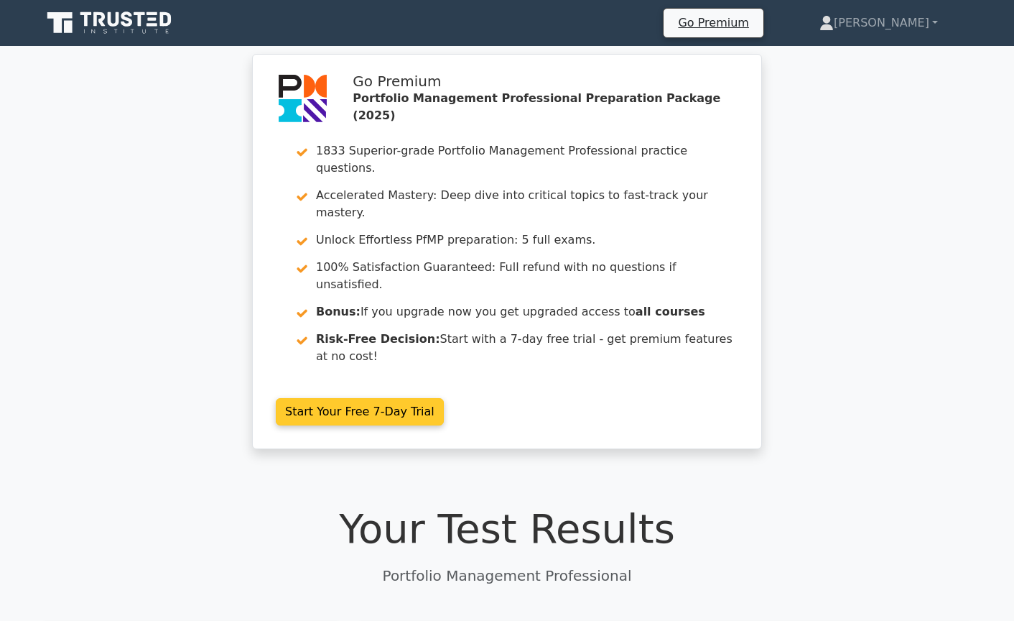
click at [444, 398] on link "Start Your Free 7-Day Trial" at bounding box center [360, 411] width 168 height 27
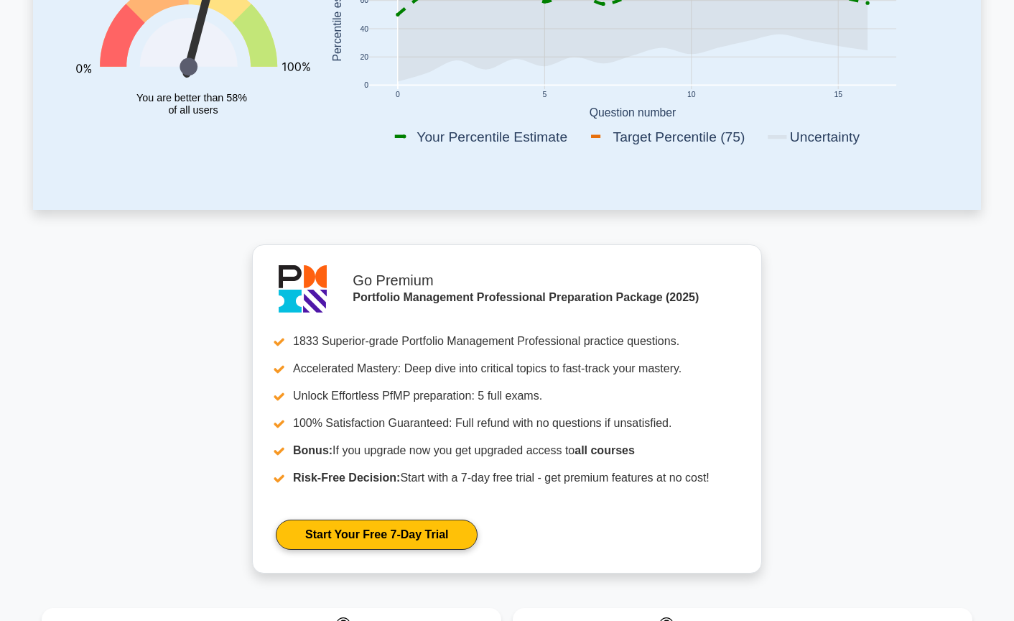
scroll to position [431, 0]
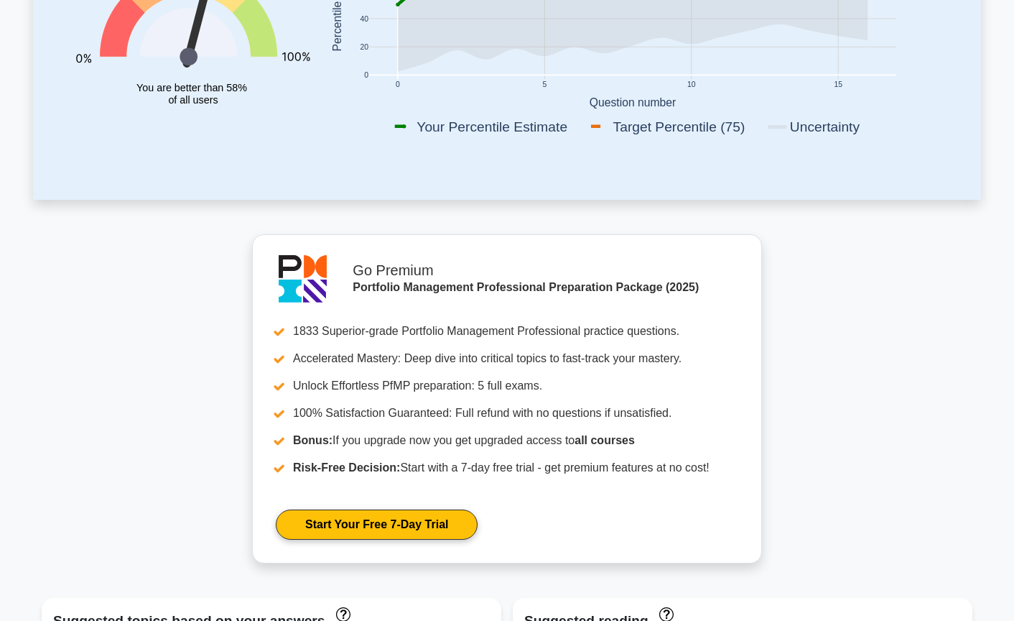
click at [178, 250] on main "Your level: Pfmp Beginner Continue practicing You have answered less than 30 qu…" at bounding box center [507, 549] width 1014 height 1868
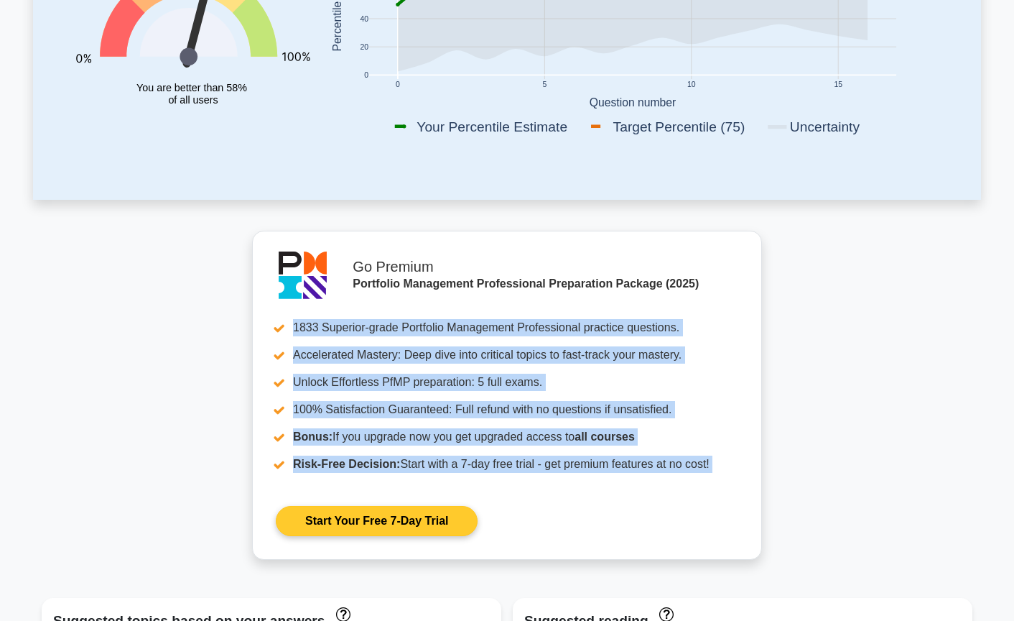
drag, startPoint x: 829, startPoint y: 279, endPoint x: 605, endPoint y: 239, distance: 227.7
click at [632, 236] on main "Your level: Pfmp Beginner Continue practicing You have answered less than 30 qu…" at bounding box center [507, 549] width 1014 height 1868
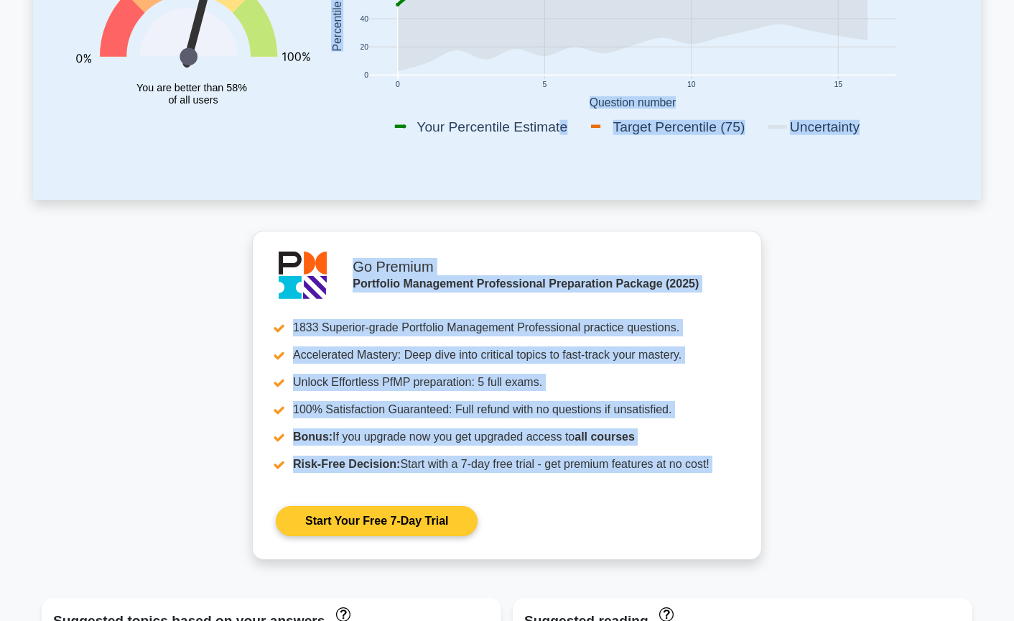
drag, startPoint x: 580, startPoint y: 215, endPoint x: 698, endPoint y: 283, distance: 136.8
click at [698, 283] on main "Your level: Pfmp Beginner Continue practicing You have answered less than 30 qu…" at bounding box center [507, 549] width 1014 height 1868
click at [478, 506] on link "Start Your Free 7-Day Trial" at bounding box center [377, 521] width 202 height 30
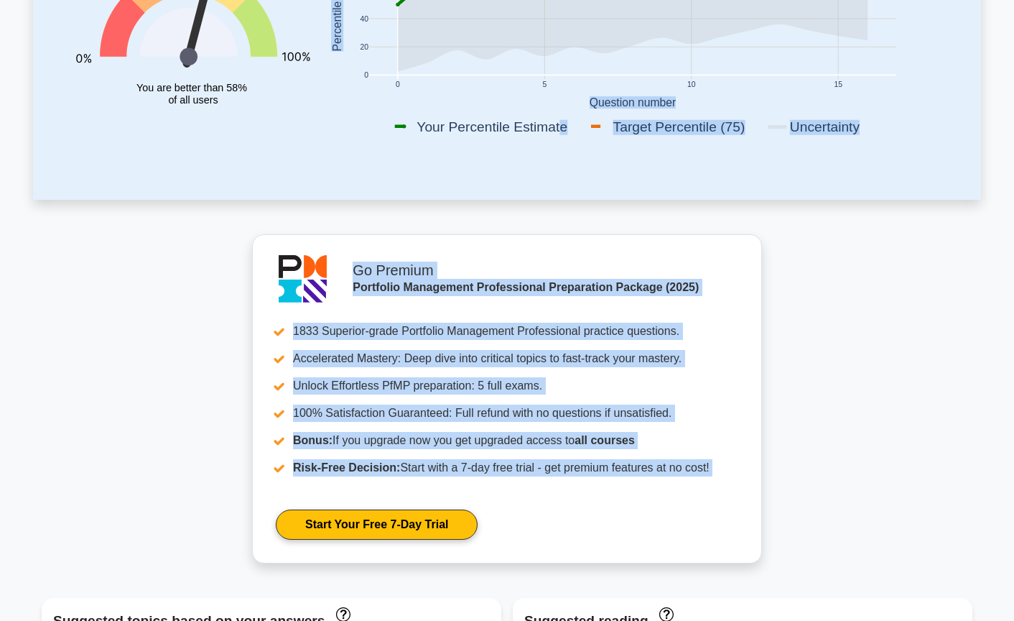
click at [894, 343] on main "Your level: Pfmp Beginner Continue practicing You have answered less than 30 qu…" at bounding box center [507, 549] width 1014 height 1868
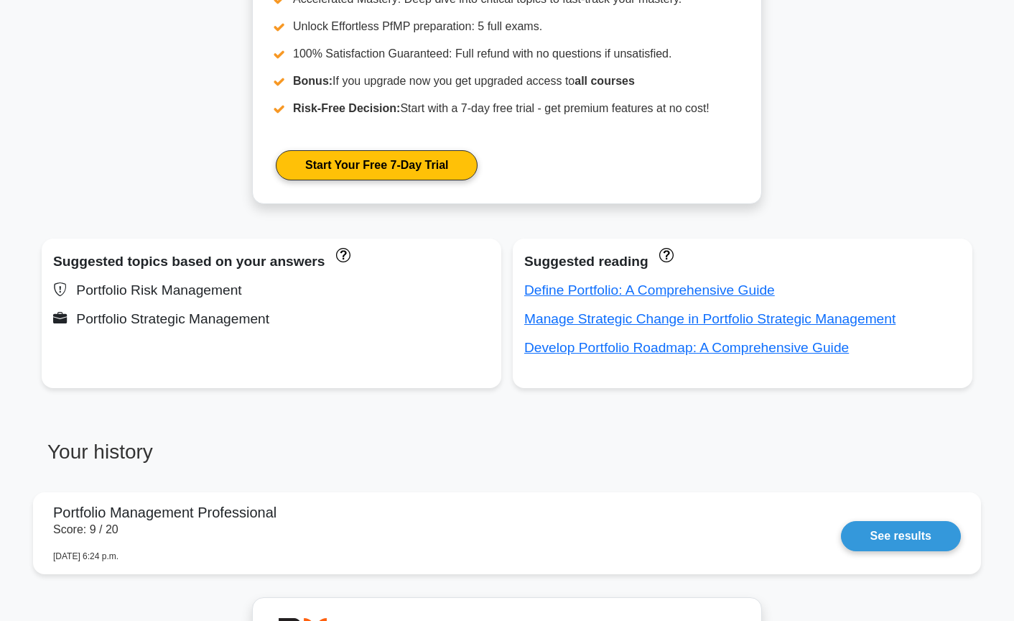
scroll to position [862, 0]
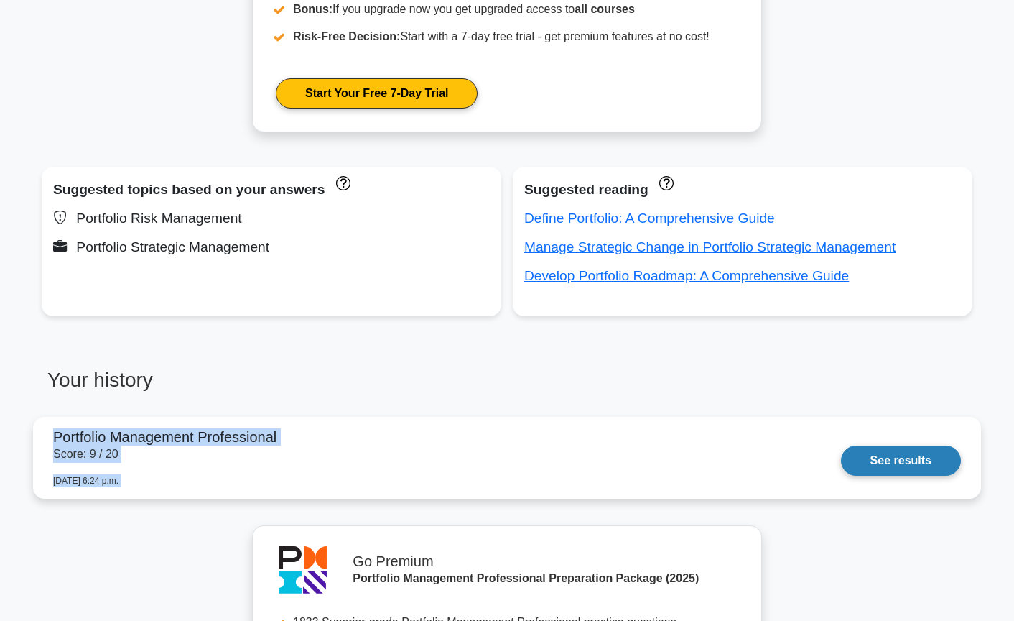
drag, startPoint x: 14, startPoint y: 434, endPoint x: 343, endPoint y: 426, distance: 328.3
click at [343, 426] on main "Your level: Pfmp Beginner Continue practicing You have answered less than 30 qu…" at bounding box center [507, 118] width 1014 height 1868
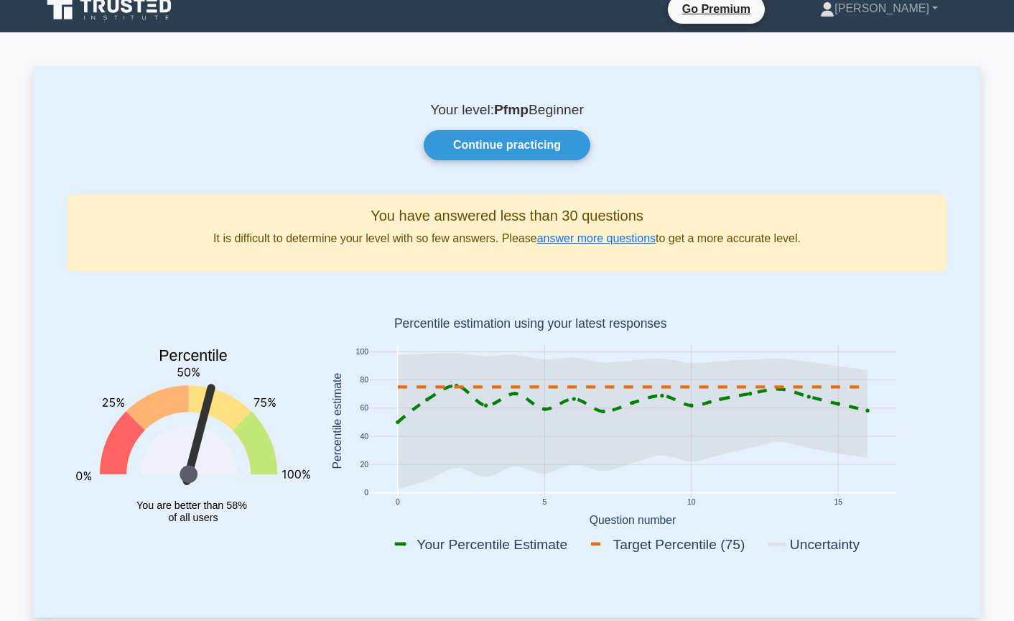
scroll to position [0, 0]
